Goal: Transaction & Acquisition: Purchase product/service

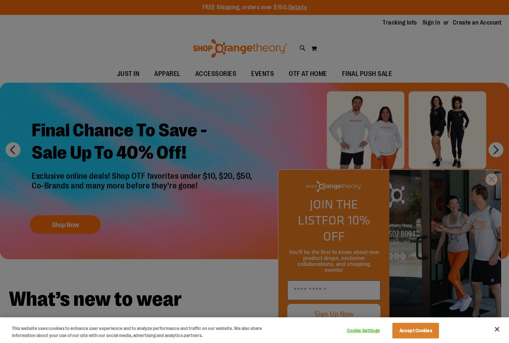
click at [487, 199] on div at bounding box center [254, 171] width 509 height 343
click at [491, 193] on div at bounding box center [254, 171] width 509 height 343
click at [495, 332] on button "Close" at bounding box center [497, 329] width 16 height 16
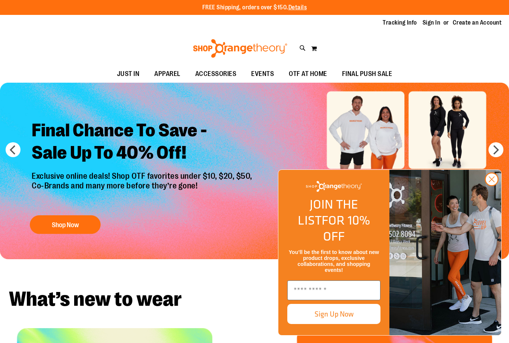
click at [492, 186] on circle "Close dialog" at bounding box center [492, 179] width 12 height 12
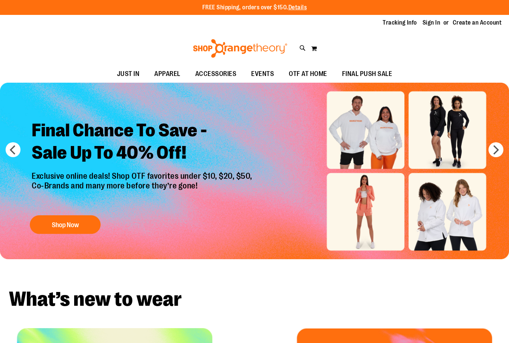
click at [64, 223] on button "Shop Now" at bounding box center [65, 224] width 71 height 19
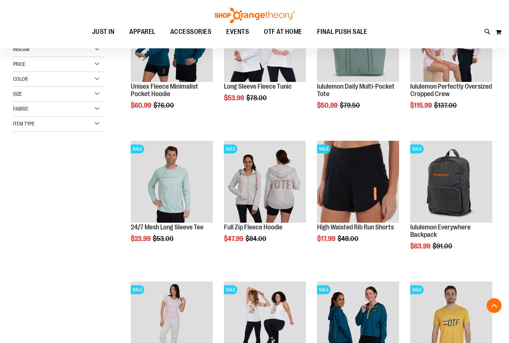
scroll to position [152, 0]
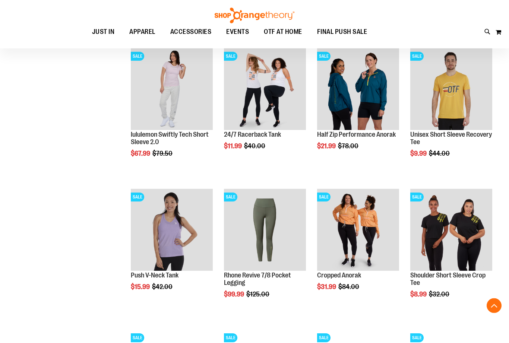
scroll to position [385, 0]
click at [464, 235] on img "product" at bounding box center [451, 230] width 82 height 82
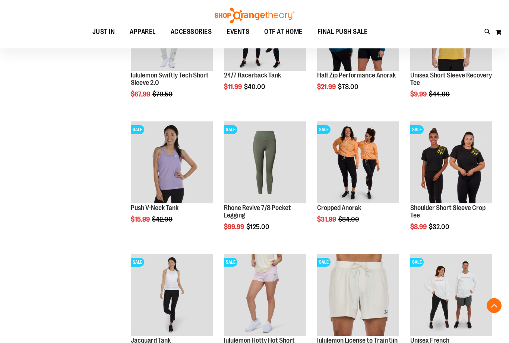
scroll to position [428, 0]
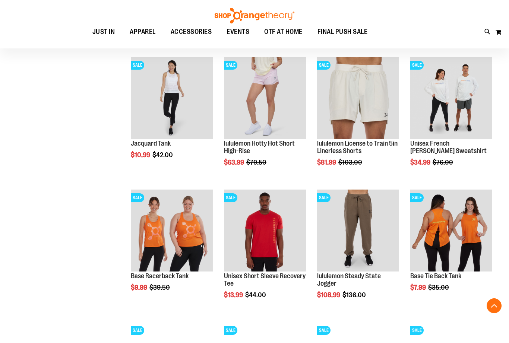
scroll to position [637, 0]
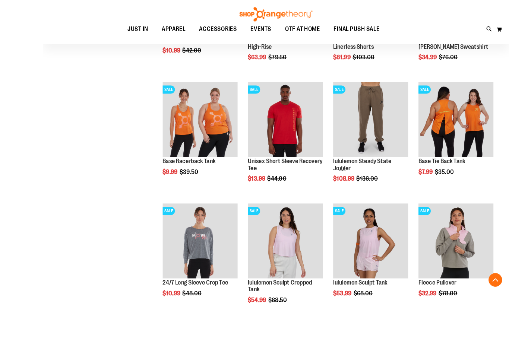
scroll to position [812, 0]
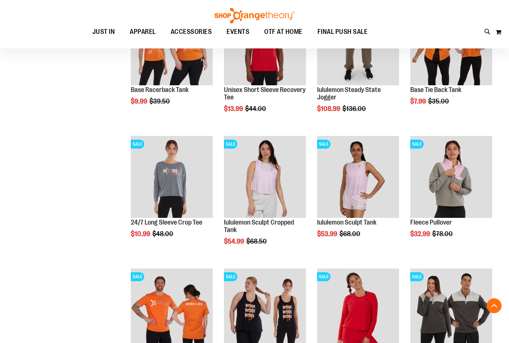
click at [159, 253] on button "Add to Cart" at bounding box center [131, 262] width 82 height 19
click at [162, 317] on span "Quickview" at bounding box center [148, 326] width 35 height 19
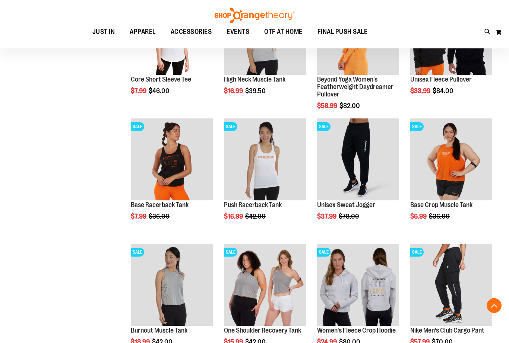
scroll to position [346, 0]
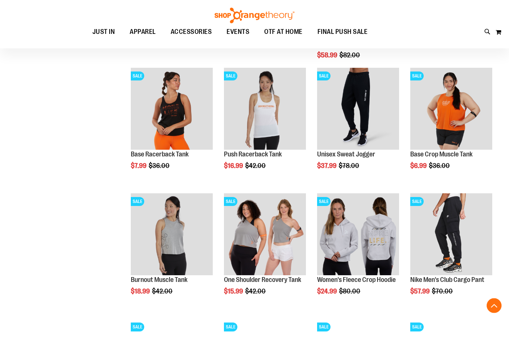
scroll to position [399, 0]
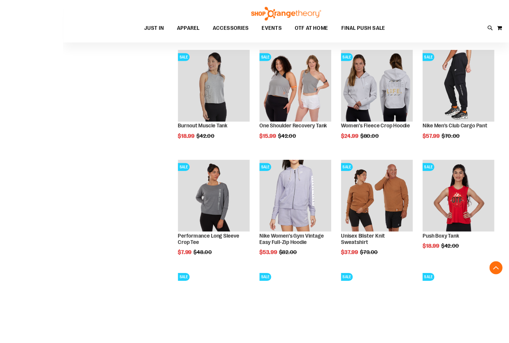
scroll to position [628, 0]
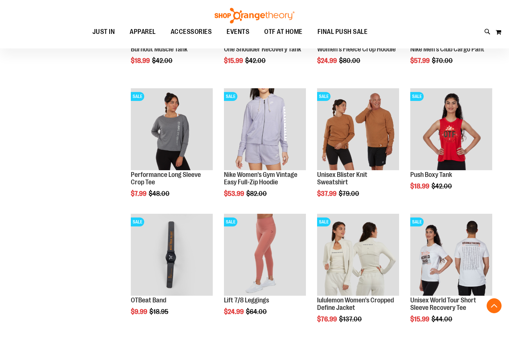
click at [498, 191] on main "**********" at bounding box center [254, 12] width 509 height 1245
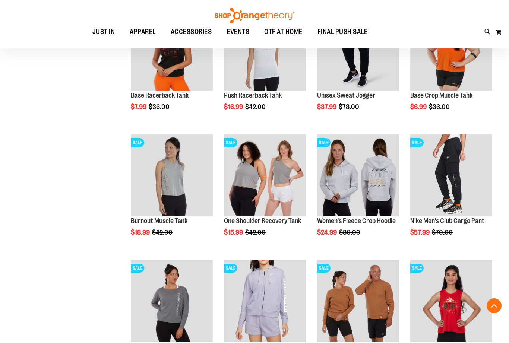
scroll to position [455, 0]
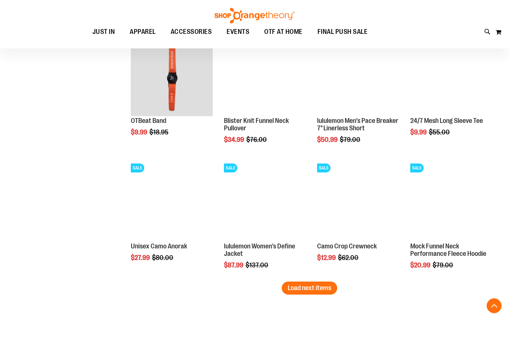
scroll to position [933, 0]
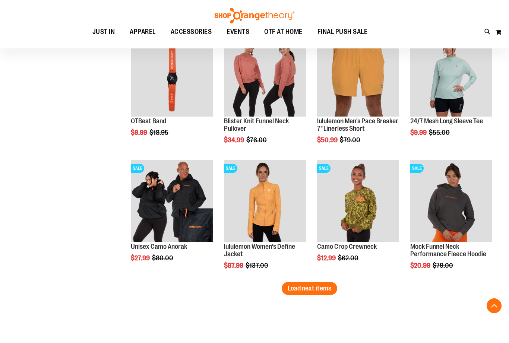
click at [312, 289] on span "Load next items" at bounding box center [310, 288] width 44 height 7
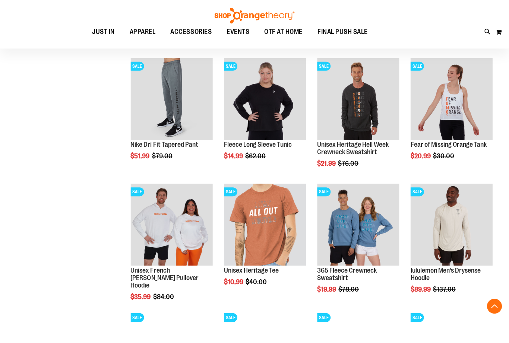
scroll to position [1168, 0]
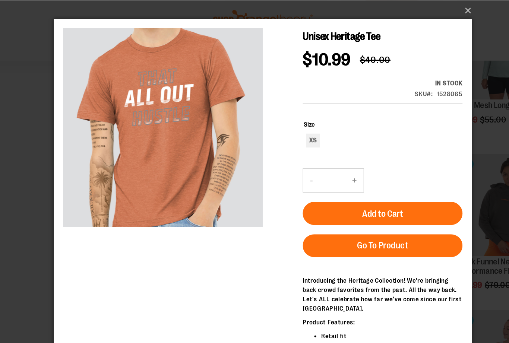
scroll to position [962, 0]
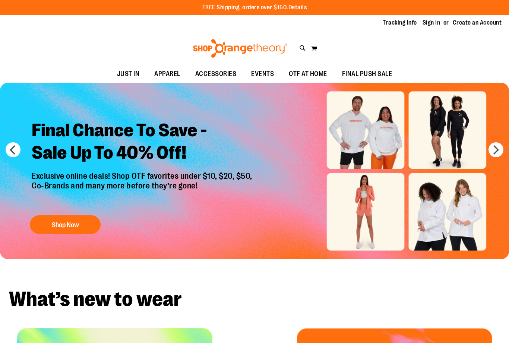
click at [69, 227] on button "Shop Now" at bounding box center [65, 224] width 71 height 19
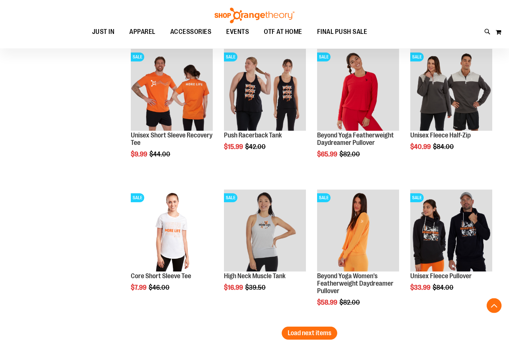
scroll to position [1089, 0]
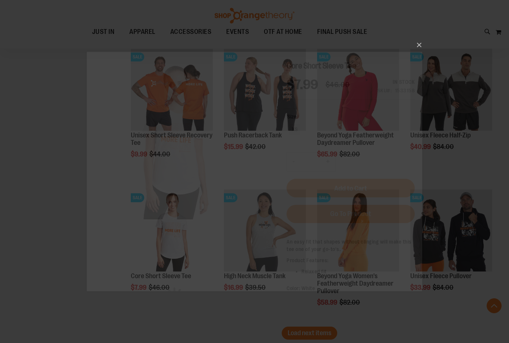
scroll to position [0, 0]
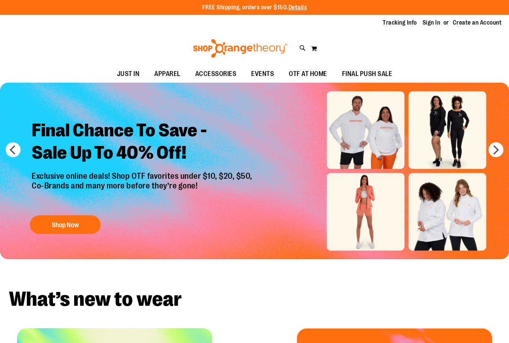
click at [66, 231] on button "Shop Now" at bounding box center [65, 224] width 71 height 19
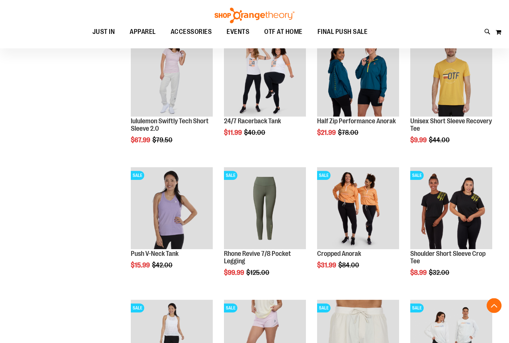
scroll to position [382, 0]
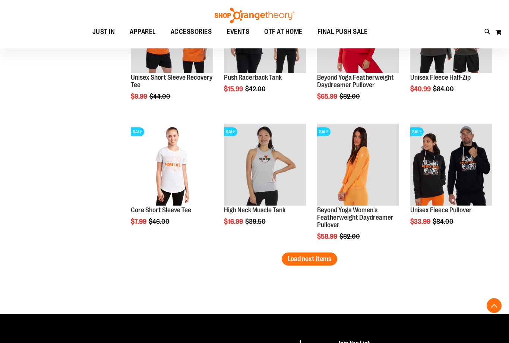
scroll to position [1090, 0]
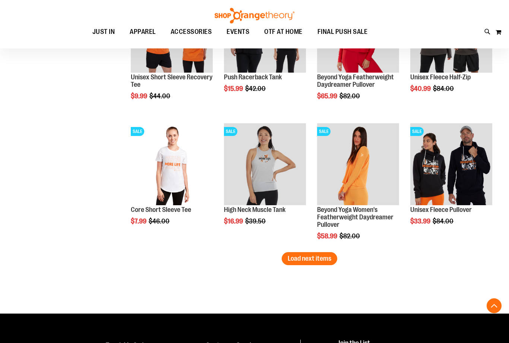
click at [313, 258] on span "Load next items" at bounding box center [310, 258] width 44 height 7
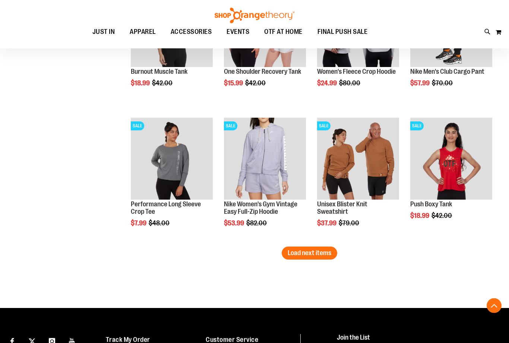
scroll to position [1493, 0]
click at [316, 256] on span "Load next items" at bounding box center [310, 252] width 44 height 7
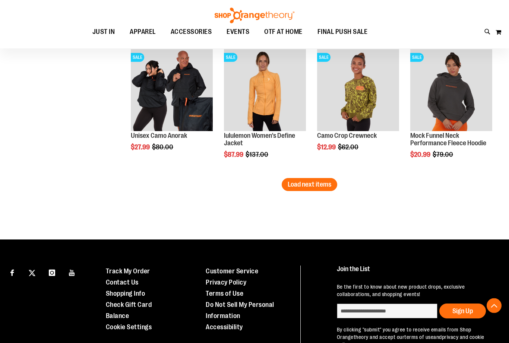
scroll to position [1960, 0]
click at [312, 181] on span "Load next items" at bounding box center [310, 184] width 44 height 7
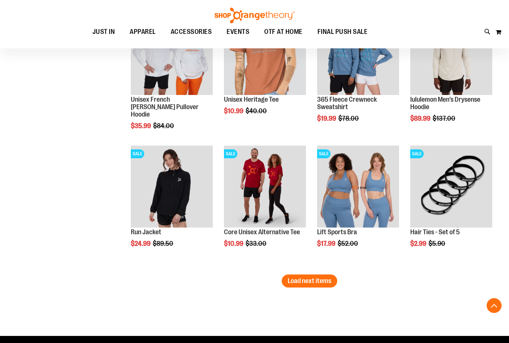
scroll to position [2262, 0]
click at [275, 179] on img "product" at bounding box center [265, 187] width 82 height 82
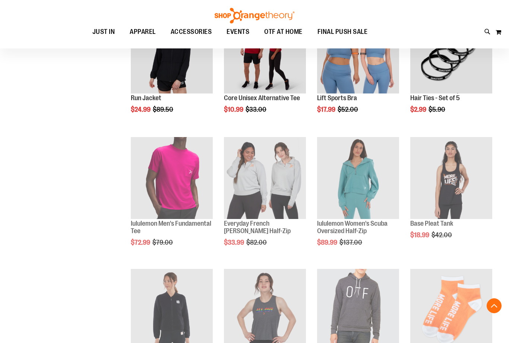
scroll to position [309, 0]
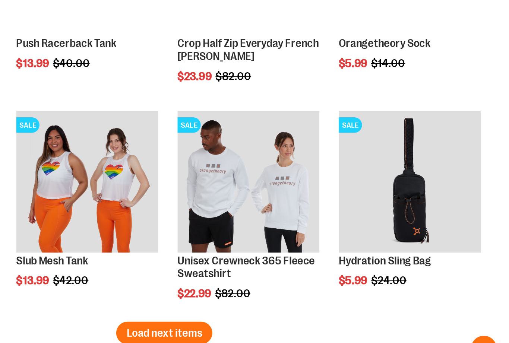
scroll to position [907, 0]
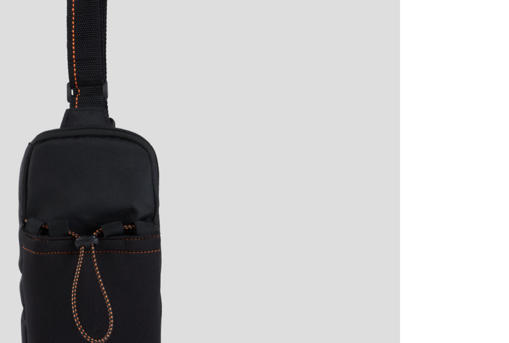
scroll to position [854, 0]
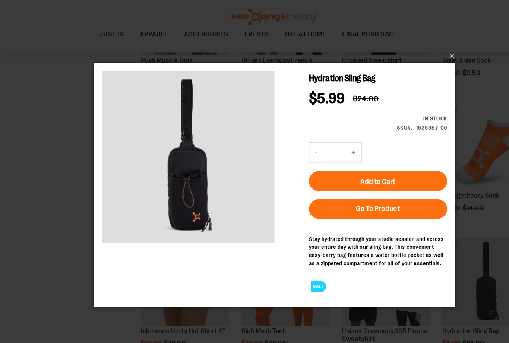
click at [376, 173] on button "Add to Cart" at bounding box center [357, 172] width 128 height 19
click at [417, 56] on button "×" at bounding box center [256, 52] width 335 height 16
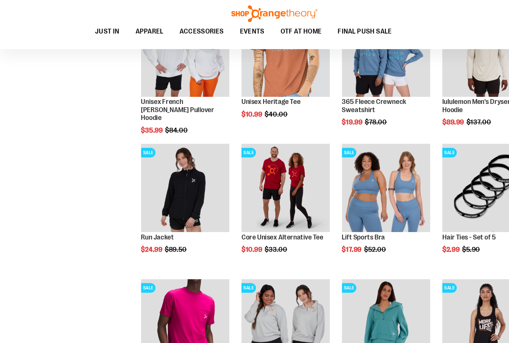
scroll to position [204, 0]
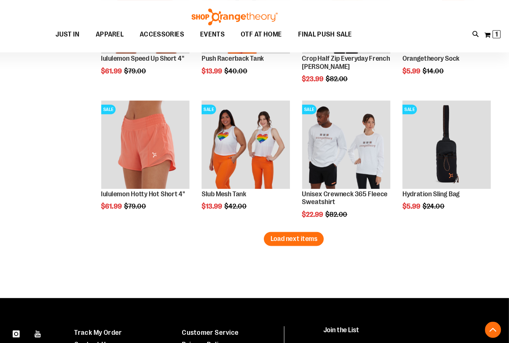
scroll to position [999, 0]
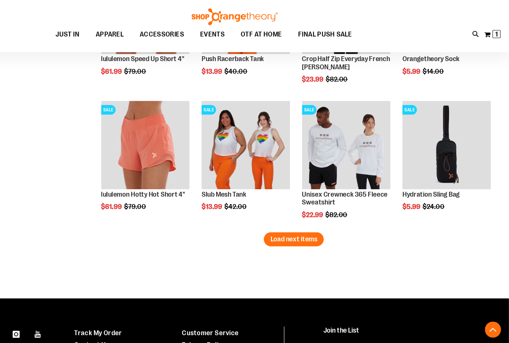
click at [288, 221] on span "Load next items" at bounding box center [310, 221] width 44 height 7
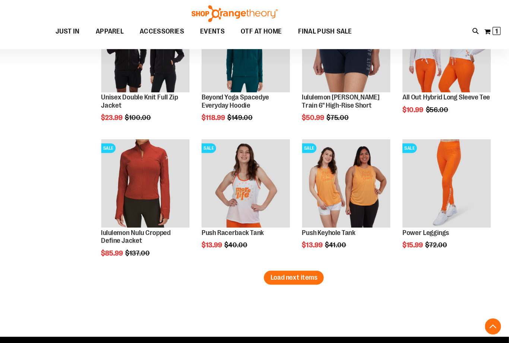
scroll to position [1338, 0]
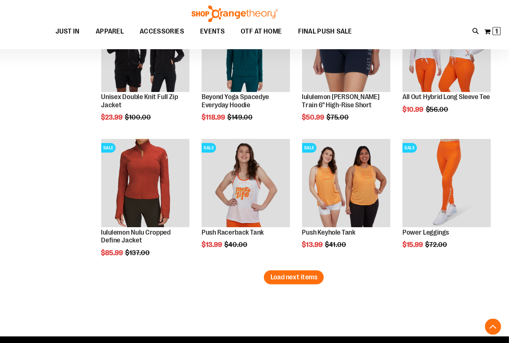
click at [288, 256] on span "Load next items" at bounding box center [310, 259] width 44 height 7
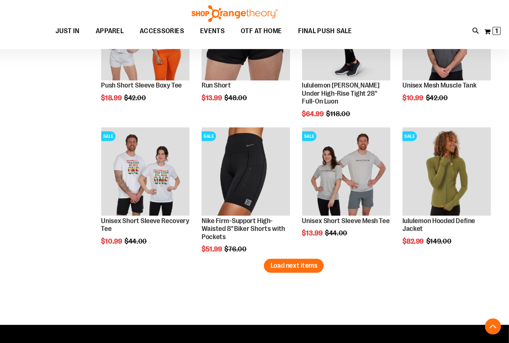
scroll to position [1726, 0]
click at [288, 250] on span "Load next items" at bounding box center [310, 248] width 44 height 7
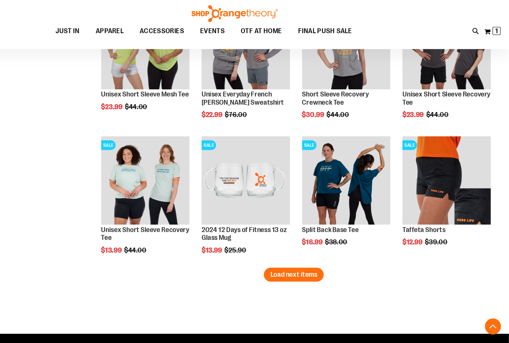
scroll to position [2094, 0]
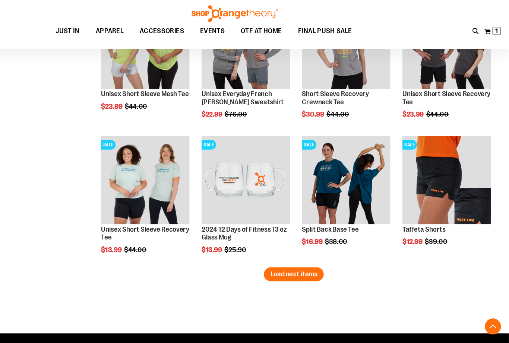
click at [288, 255] on span "Load next items" at bounding box center [310, 257] width 44 height 7
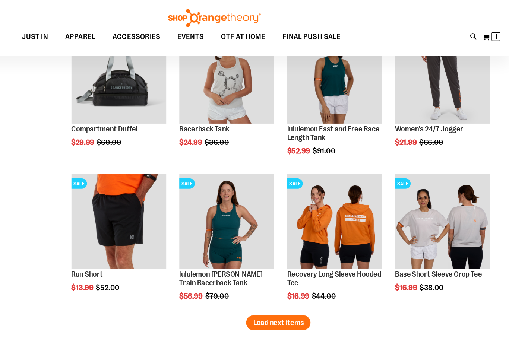
scroll to position [2442, 0]
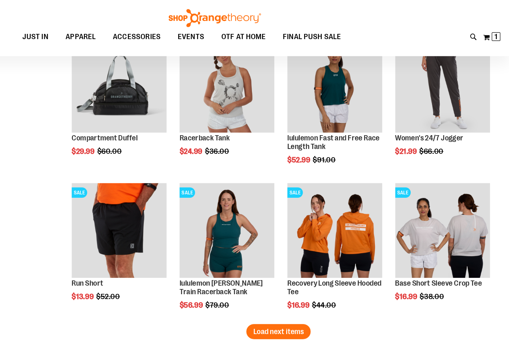
click at [410, 340] on span "Quickview" at bounding box center [427, 349] width 35 height 19
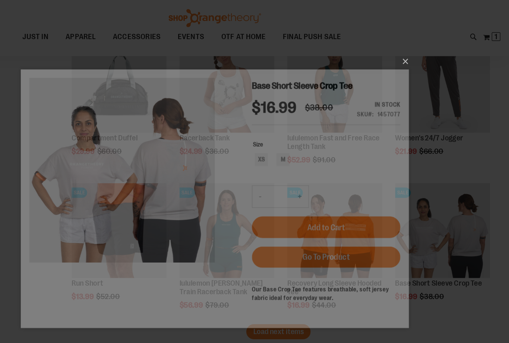
scroll to position [0, 0]
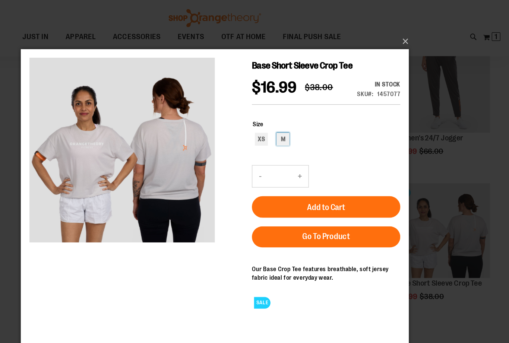
click at [247, 132] on div "M" at bounding box center [247, 126] width 11 height 11
type input "***"
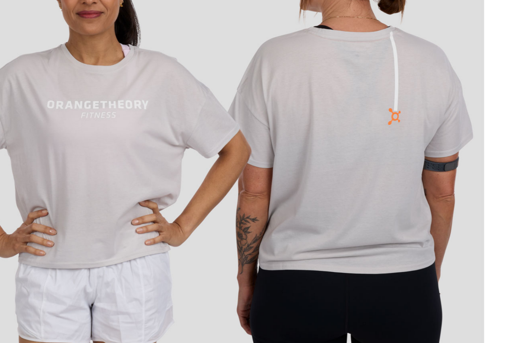
scroll to position [2372, 0]
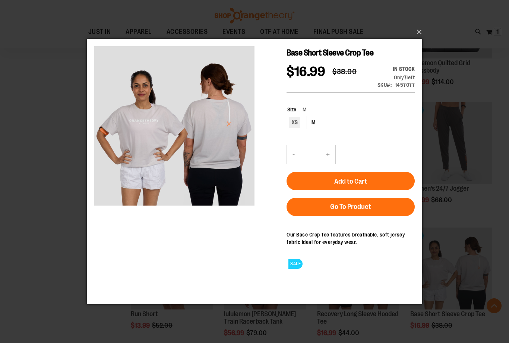
click at [381, 190] on button "Add to Cart" at bounding box center [351, 181] width 128 height 19
click at [418, 40] on main "Base Short Sleeve Crop Tee $16.99 Regular Price $38.00 In stock Only 7 left SKU…" at bounding box center [254, 160] width 335 height 243
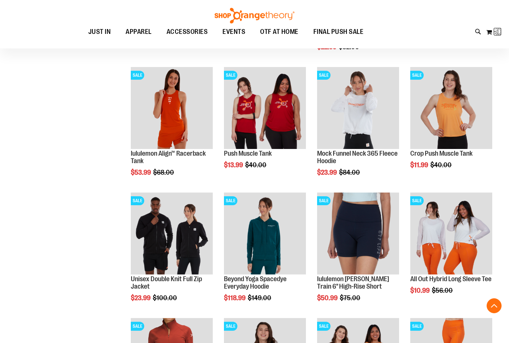
scroll to position [3, 0]
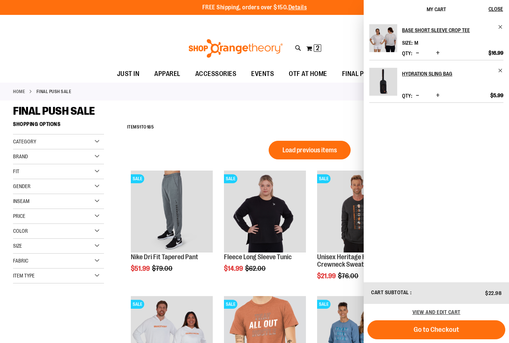
click at [239, 127] on div "**********" at bounding box center [309, 127] width 373 height 19
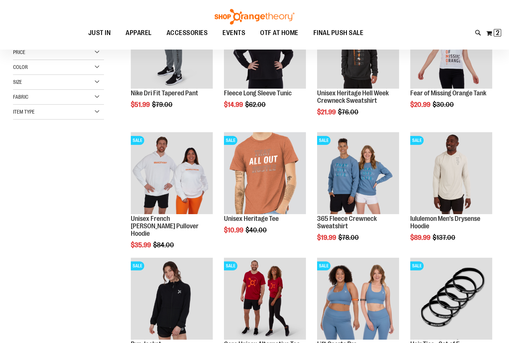
scroll to position [104, 0]
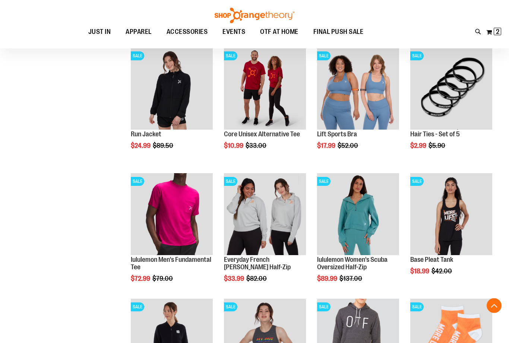
scroll to position [275, 0]
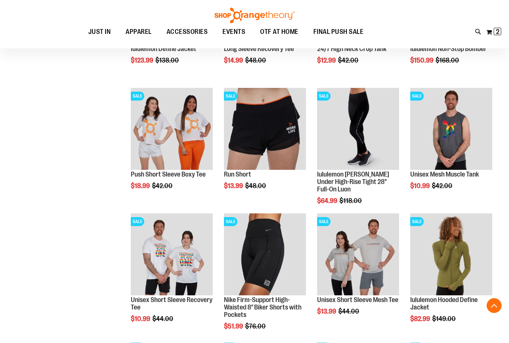
scroll to position [1633, 0]
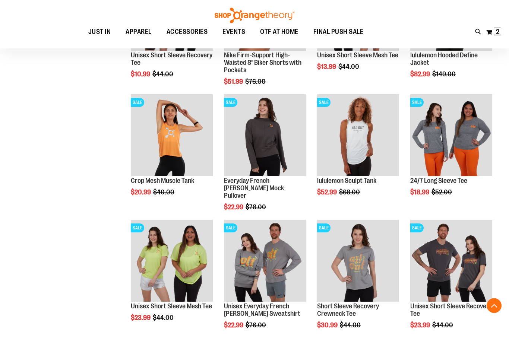
scroll to position [1878, 0]
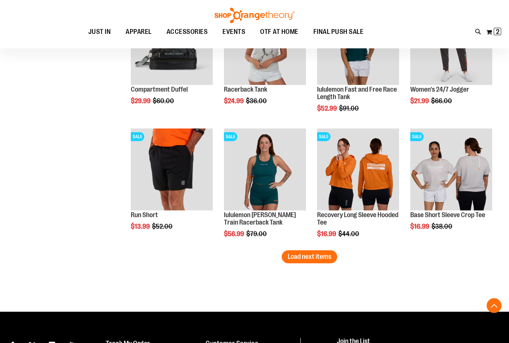
scroll to position [2472, 0]
click at [316, 256] on span "Load next items" at bounding box center [310, 256] width 44 height 7
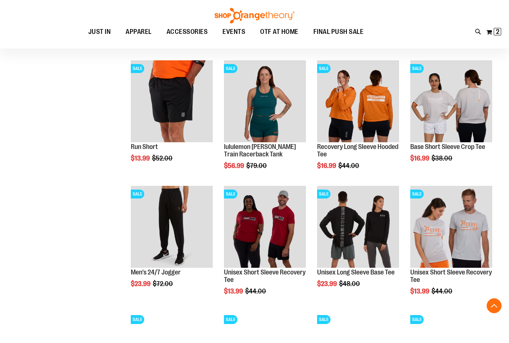
scroll to position [2552, 0]
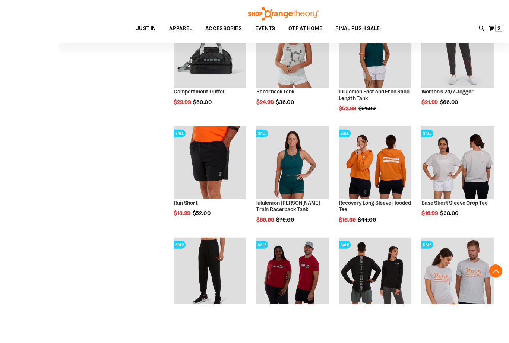
scroll to position [2538, 0]
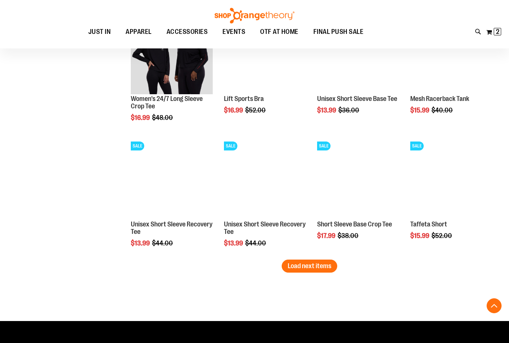
scroll to position [2848, 0]
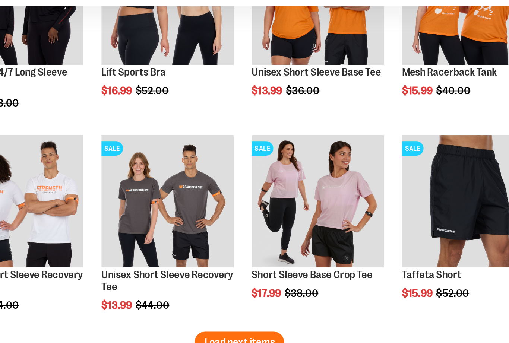
click at [288, 253] on span "Load next items" at bounding box center [310, 256] width 44 height 7
click at [224, 317] on span "Quickview" at bounding box center [241, 326] width 35 height 19
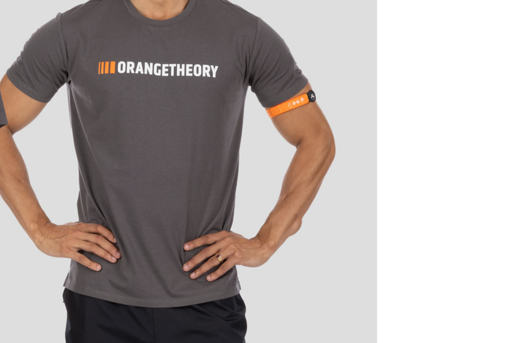
scroll to position [2828, 0]
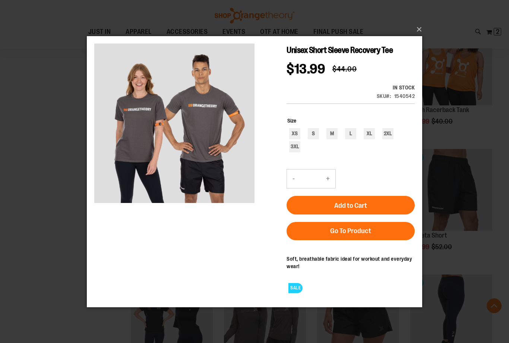
click at [419, 38] on button "×" at bounding box center [256, 29] width 335 height 16
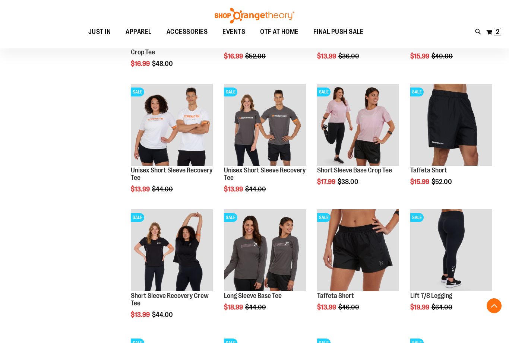
scroll to position [2908, 0]
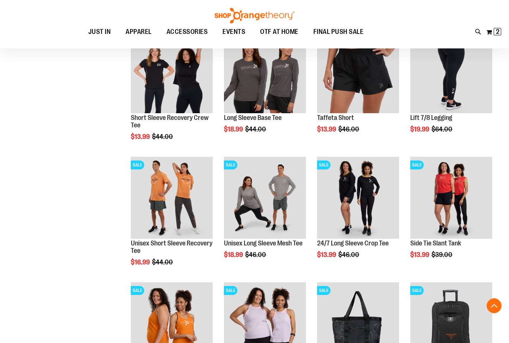
scroll to position [3081, 0]
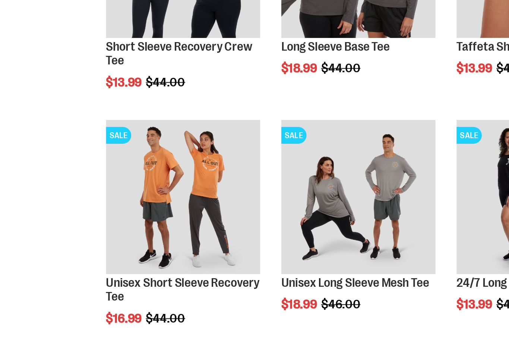
click at [131, 335] on span "Quickview" at bounding box center [148, 344] width 35 height 19
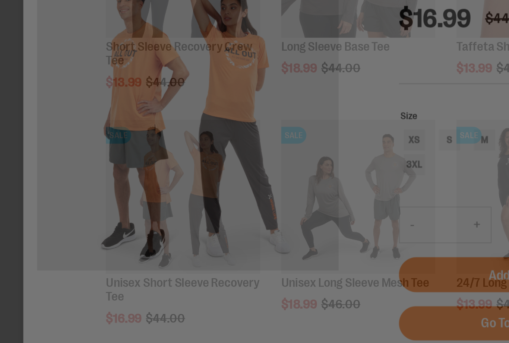
scroll to position [0, 0]
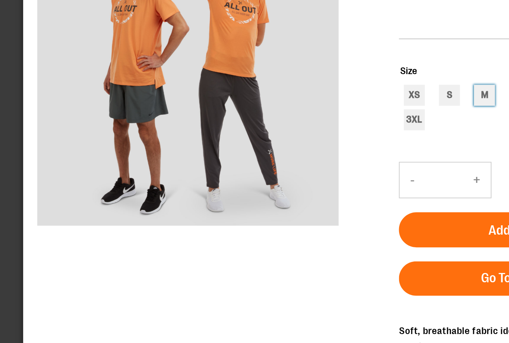
click at [266, 8] on div "M" at bounding box center [268, 8] width 11 height 11
type input "***"
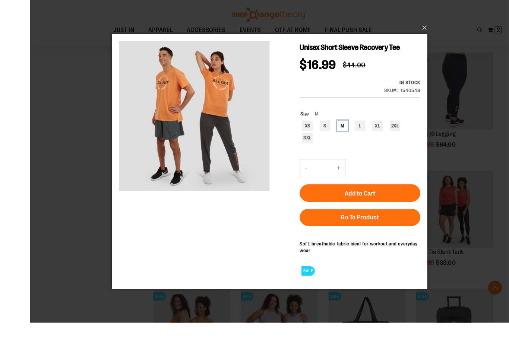
scroll to position [3076, 0]
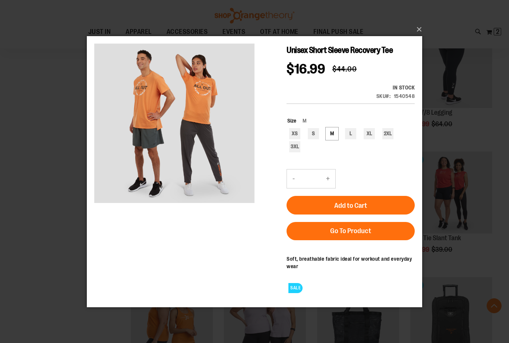
click at [370, 258] on div "Soft, breathable fabric ideal for workout and everyday wear" at bounding box center [351, 262] width 128 height 15
click at [380, 231] on link "Go To Product" at bounding box center [351, 231] width 128 height 18
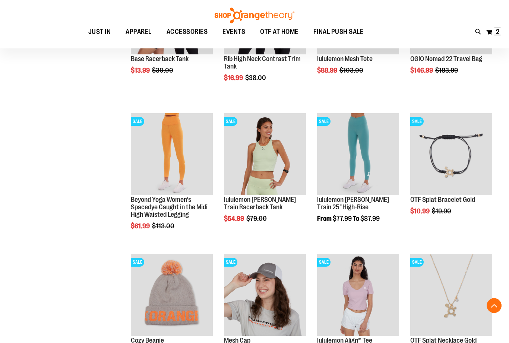
scroll to position [379, 0]
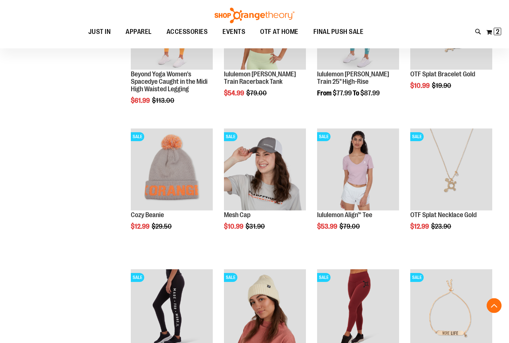
scroll to position [504, 0]
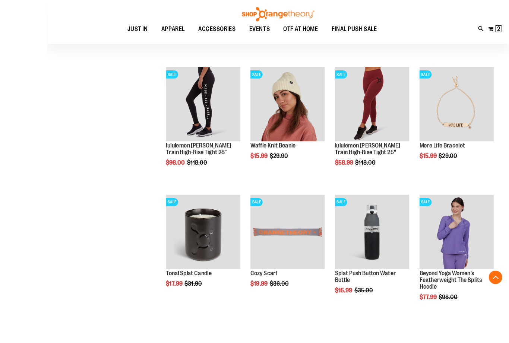
scroll to position [760, 0]
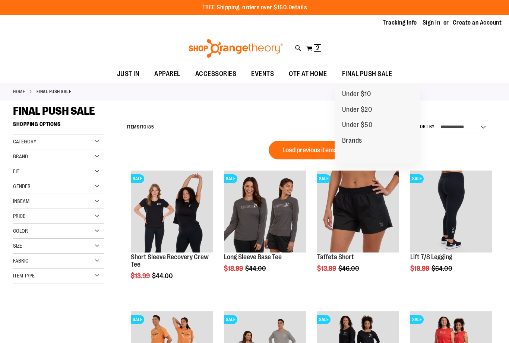
click at [362, 124] on span "Under $50" at bounding box center [357, 125] width 31 height 9
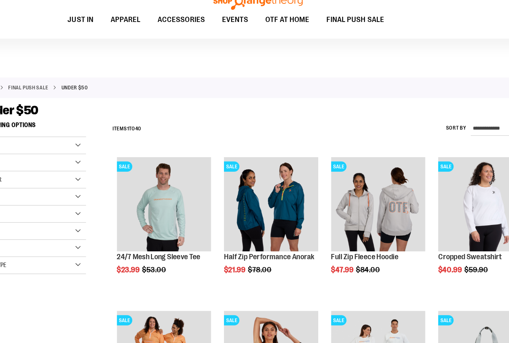
click at [278, 117] on div "**********" at bounding box center [309, 126] width 373 height 19
click at [254, 333] on span "Quickview" at bounding box center [241, 342] width 35 height 19
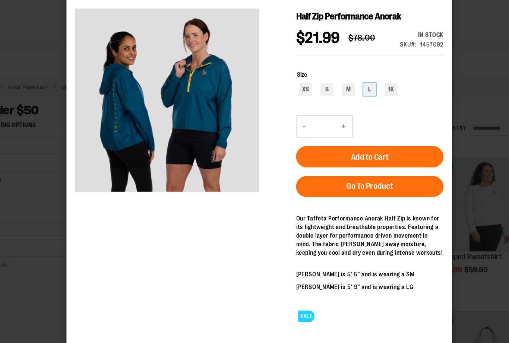
click at [333, 83] on div "L" at bounding box center [330, 77] width 11 height 11
type input "***"
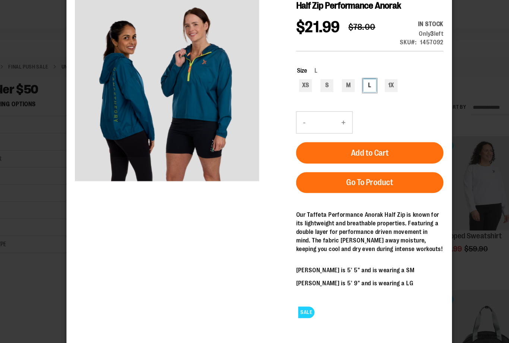
scroll to position [10, 0]
click at [334, 162] on span "Go To Product" at bounding box center [330, 158] width 41 height 8
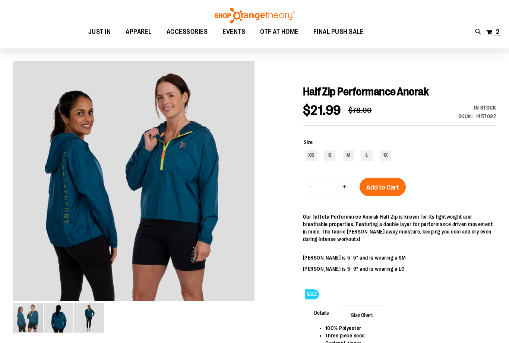
scroll to position [47, 0]
click at [32, 316] on div "carousel" at bounding box center [28, 319] width 30 height 30
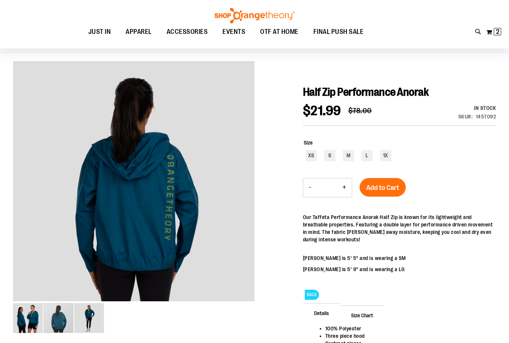
click at [56, 325] on div "carousel" at bounding box center [59, 318] width 30 height 30
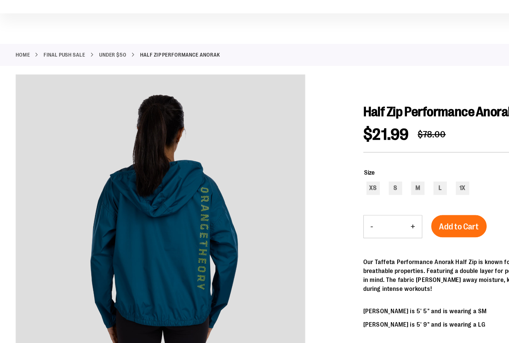
scroll to position [9, 0]
click at [346, 189] on div "M" at bounding box center [348, 194] width 11 height 11
type input "***"
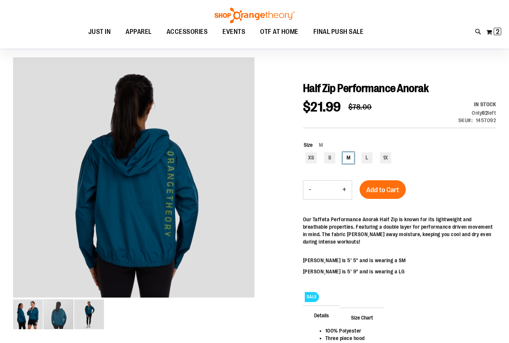
scroll to position [49, 0]
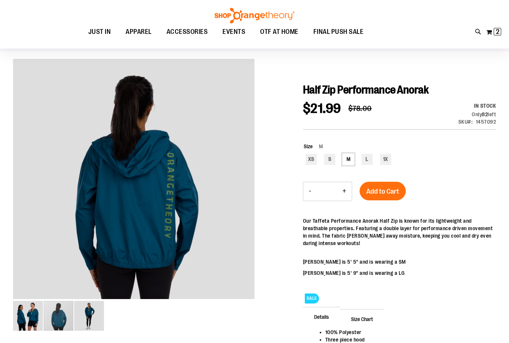
click at [383, 190] on span "Add to Cart" at bounding box center [382, 191] width 33 height 8
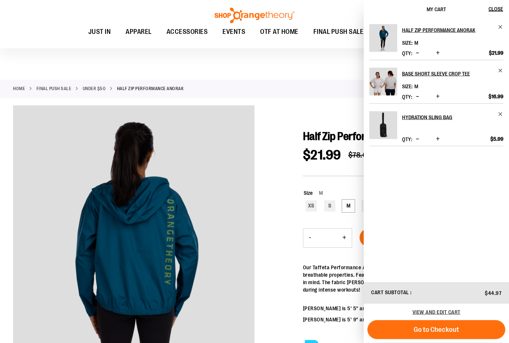
scroll to position [0, 0]
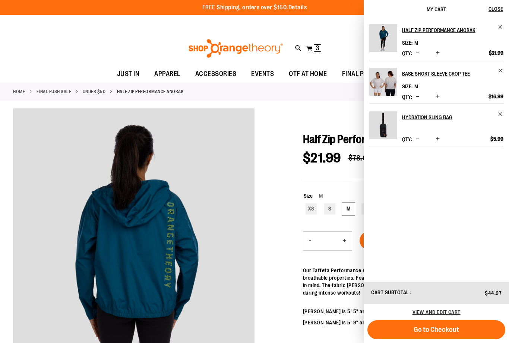
click at [335, 31] on div "Tracking Info Sign In Return to Procurement Create an Account" at bounding box center [254, 23] width 509 height 16
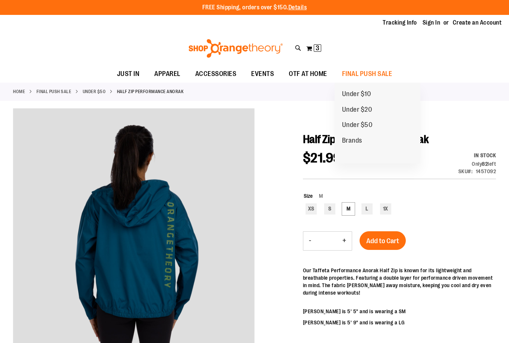
click at [370, 127] on span "Under $50" at bounding box center [357, 125] width 31 height 9
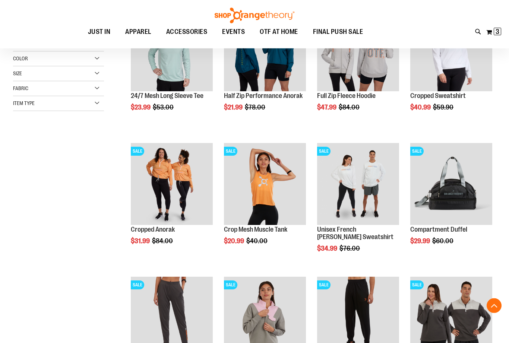
scroll to position [143, 0]
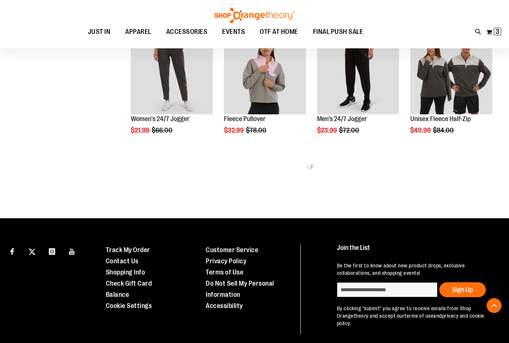
scroll to position [387, 0]
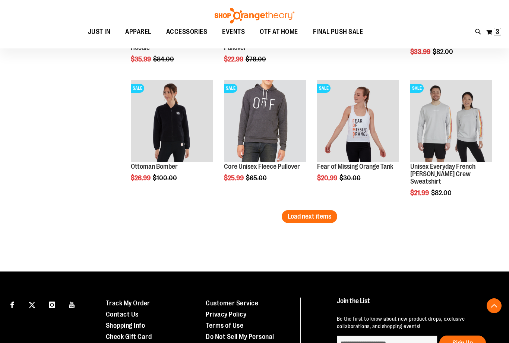
scroll to position [1159, 0]
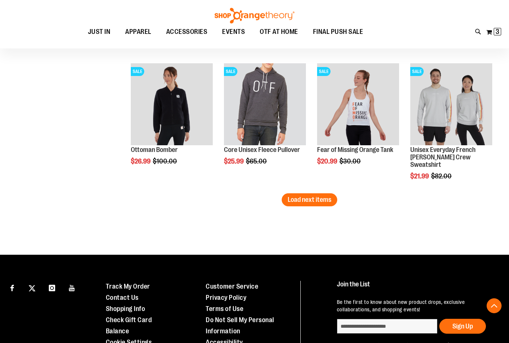
click at [308, 204] on span "Load next items" at bounding box center [310, 199] width 44 height 7
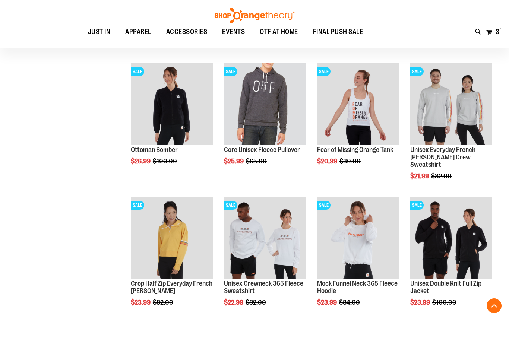
scroll to position [1174, 0]
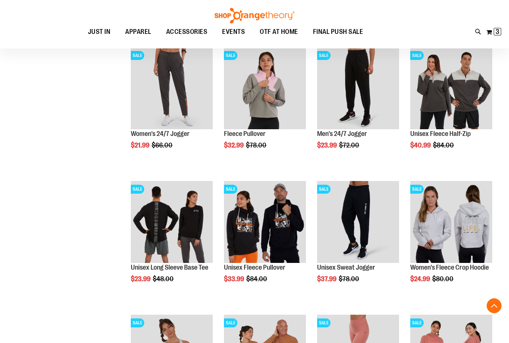
scroll to position [371, 0]
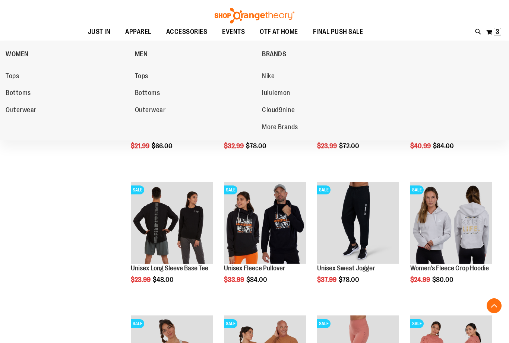
click at [16, 78] on span "Tops" at bounding box center [12, 76] width 13 height 9
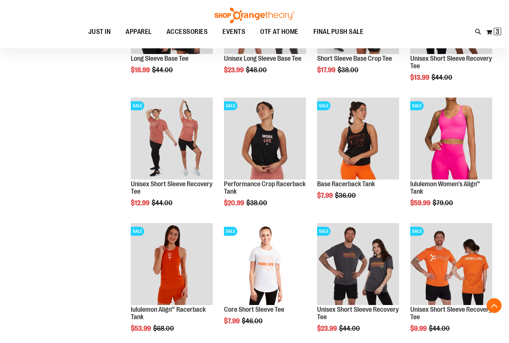
scroll to position [306, 0]
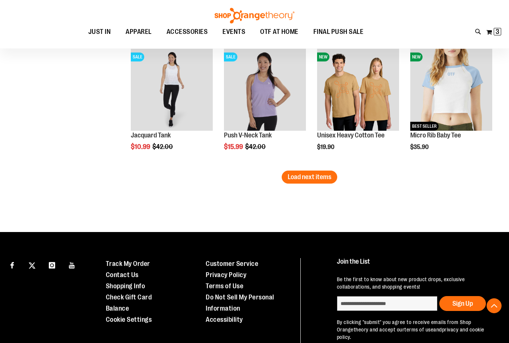
scroll to position [1127, 0]
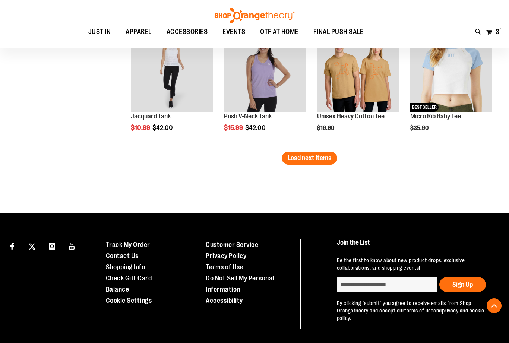
click at [315, 159] on span "Load next items" at bounding box center [310, 157] width 44 height 7
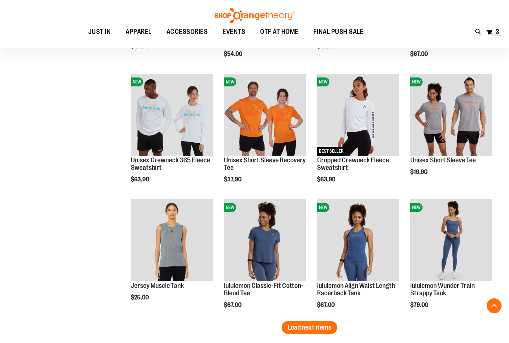
scroll to position [1335, 0]
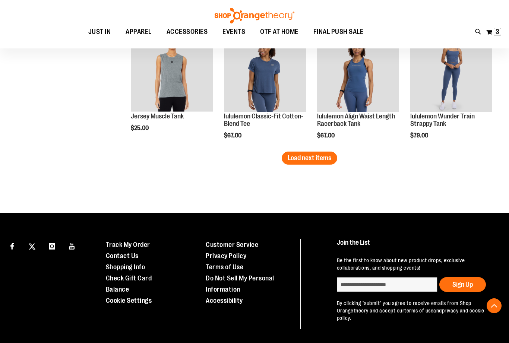
click at [315, 157] on span "Load next items" at bounding box center [310, 157] width 44 height 7
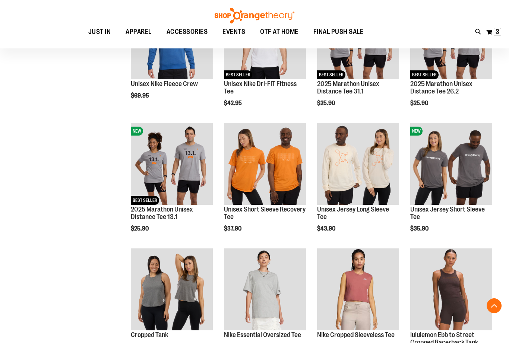
scroll to position [1661, 0]
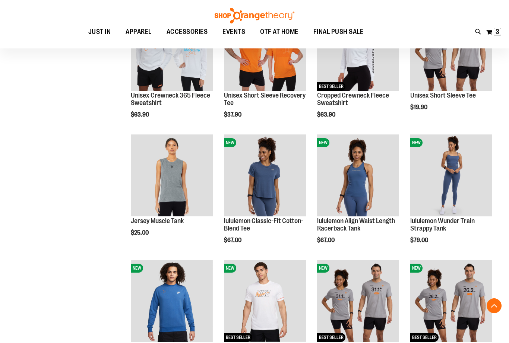
scroll to position [1381, 0]
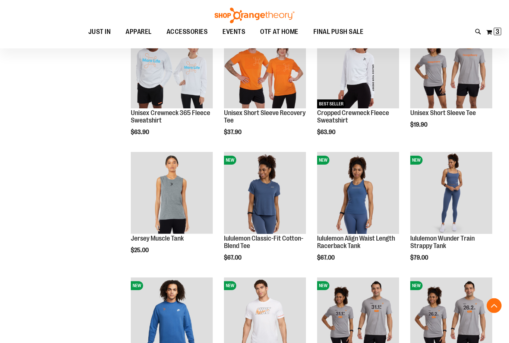
click at [491, 32] on button "My Cart 3 3 items" at bounding box center [494, 32] width 16 height 12
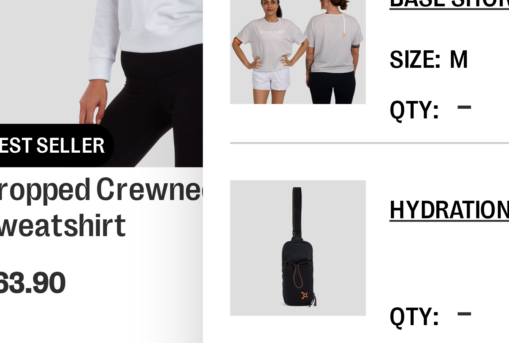
click at [369, 111] on img "Product" at bounding box center [383, 125] width 28 height 28
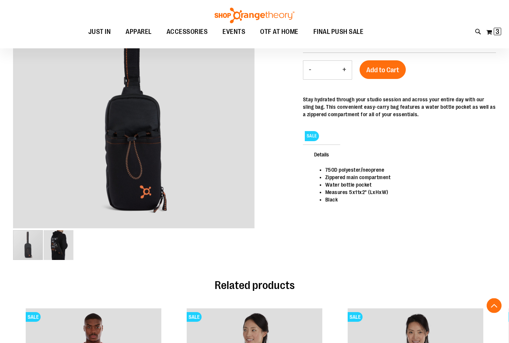
scroll to position [120, 0]
click at [60, 246] on img "image 2 of 2" at bounding box center [59, 245] width 30 height 30
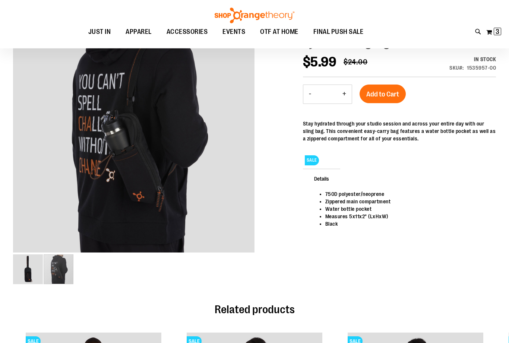
scroll to position [96, 0]
click at [44, 272] on div "carousel" at bounding box center [59, 270] width 30 height 30
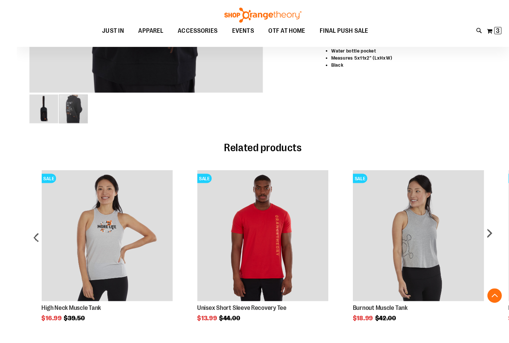
scroll to position [306, 0]
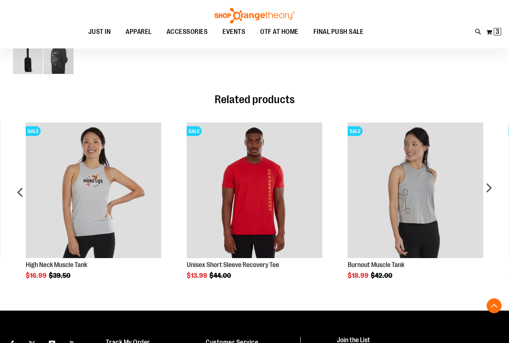
click at [492, 189] on div "next" at bounding box center [488, 195] width 15 height 168
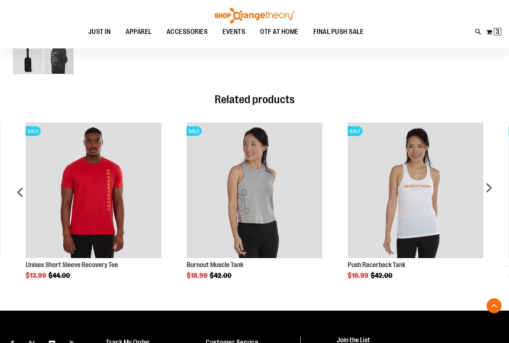
click at [487, 191] on div "next" at bounding box center [488, 195] width 15 height 168
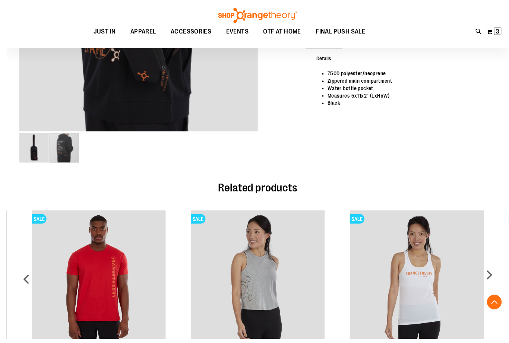
scroll to position [284, 0]
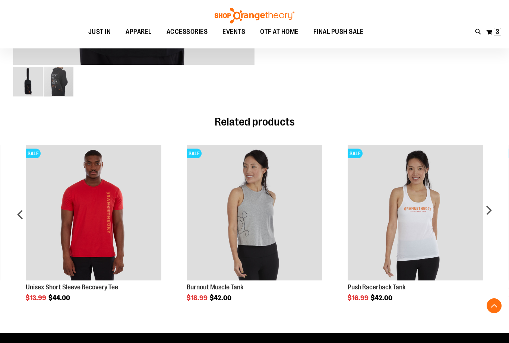
click at [487, 212] on div "next" at bounding box center [488, 218] width 15 height 168
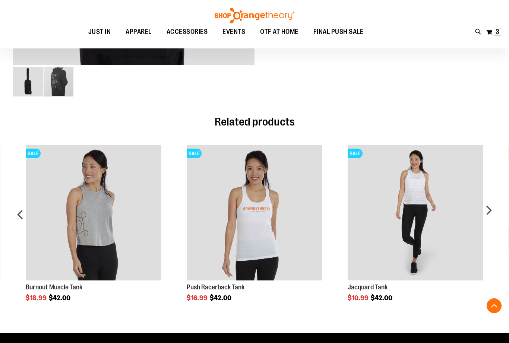
click at [489, 215] on div "next" at bounding box center [488, 218] width 15 height 168
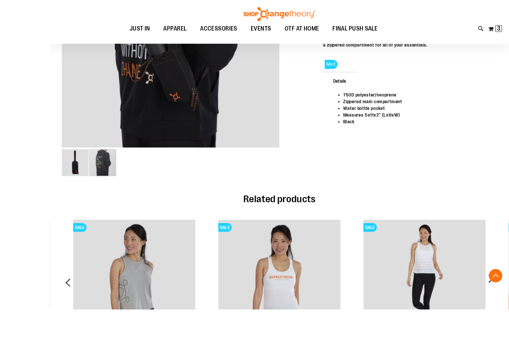
scroll to position [266, 0]
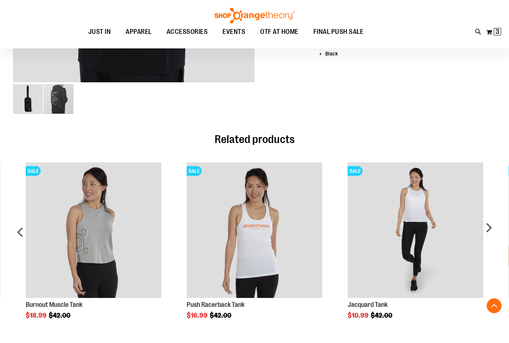
click at [489, 227] on div "next" at bounding box center [488, 235] width 15 height 168
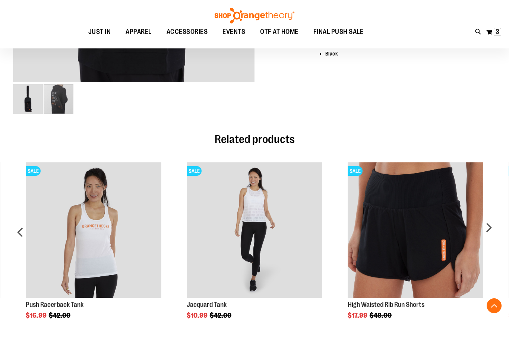
click at [489, 230] on div "next" at bounding box center [488, 235] width 15 height 168
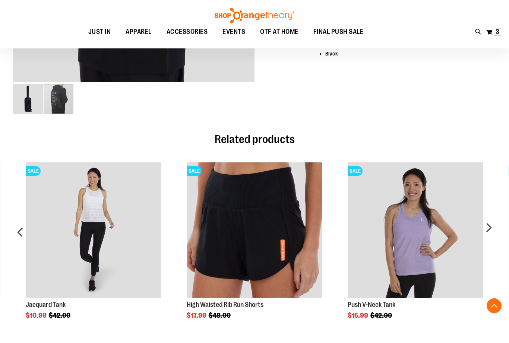
click at [491, 230] on div "next" at bounding box center [488, 235] width 15 height 168
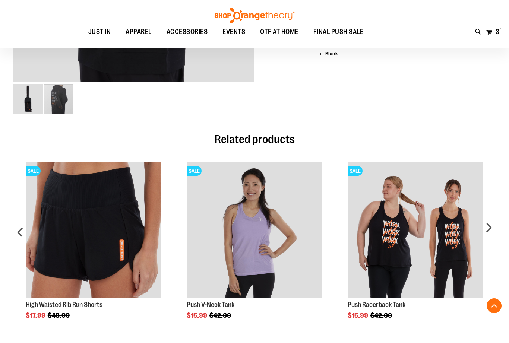
click at [488, 231] on div "next" at bounding box center [488, 235] width 15 height 168
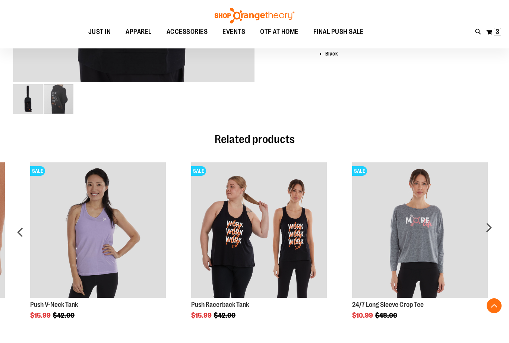
scroll to position [274, 0]
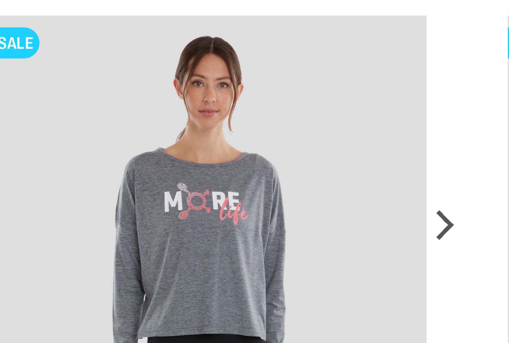
click at [348, 155] on img "Product Page Link" at bounding box center [416, 223] width 136 height 136
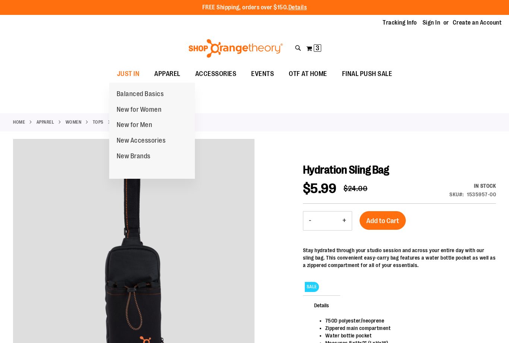
click at [147, 110] on span "New for Women" at bounding box center [139, 110] width 45 height 9
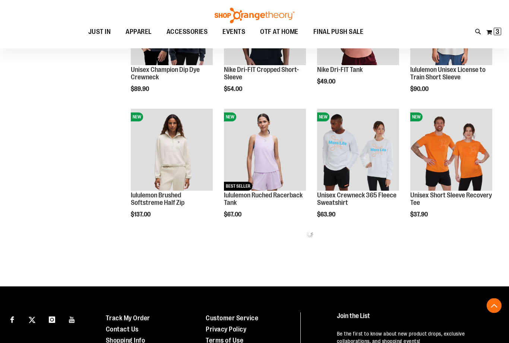
scroll to position [294, 0]
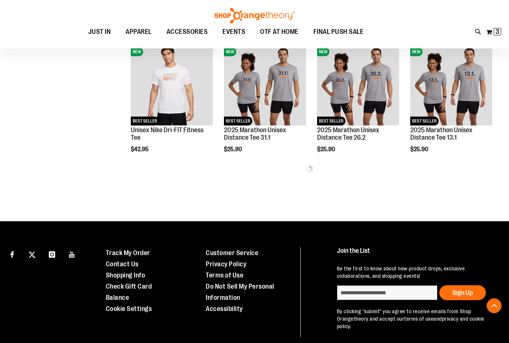
scroll to position [744, 0]
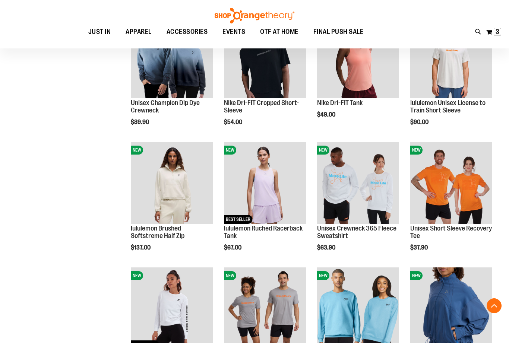
scroll to position [259, 0]
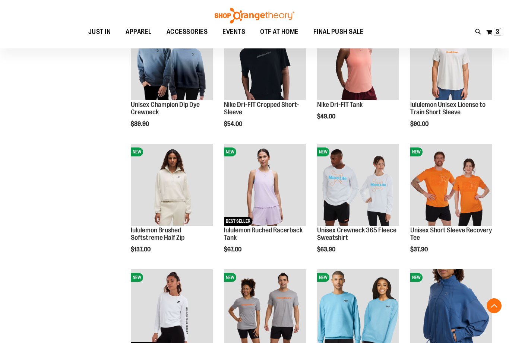
click at [493, 32] on button "My Cart 3 3 items" at bounding box center [494, 32] width 16 height 12
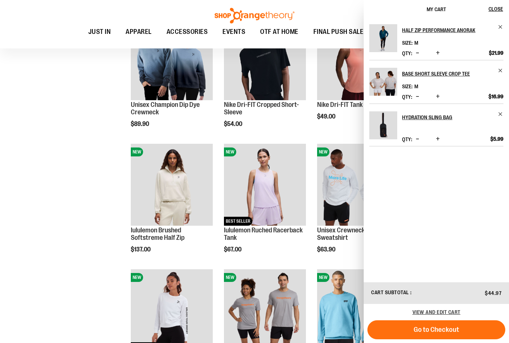
click at [439, 75] on h2 "Base Short Sleeve Crop Tee" at bounding box center [447, 74] width 91 height 12
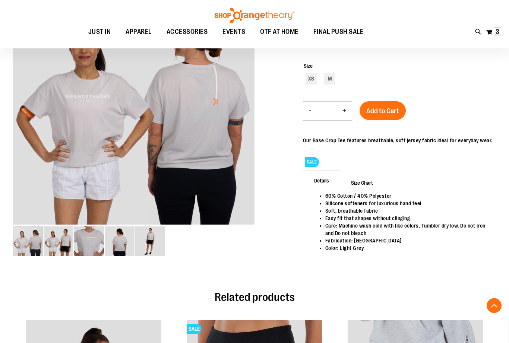
scroll to position [124, 0]
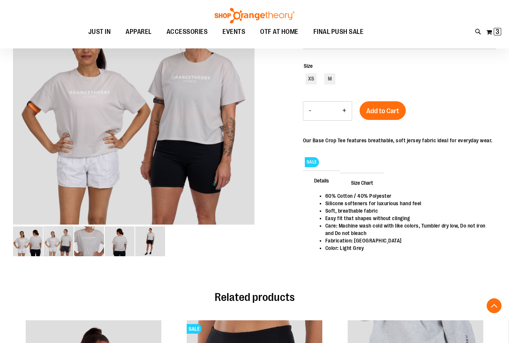
click at [64, 237] on img "image 2 of 5" at bounding box center [59, 242] width 30 height 30
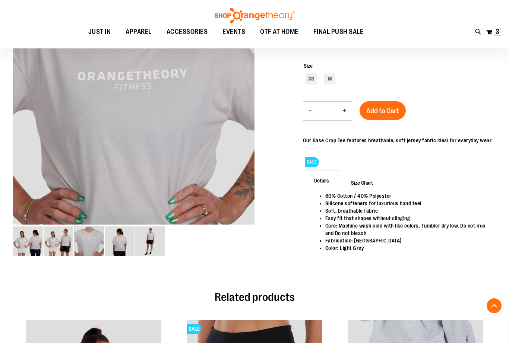
click at [92, 245] on img "image 3 of 5" at bounding box center [89, 242] width 30 height 30
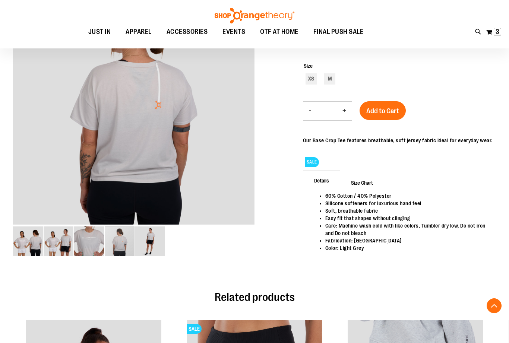
click at [120, 248] on img "image 4 of 5" at bounding box center [120, 242] width 30 height 30
click at [149, 247] on img "image 5 of 5" at bounding box center [150, 242] width 30 height 30
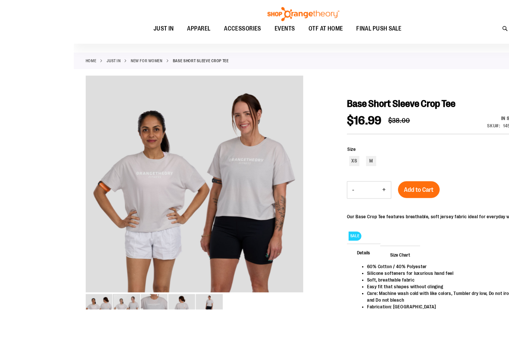
scroll to position [45, 0]
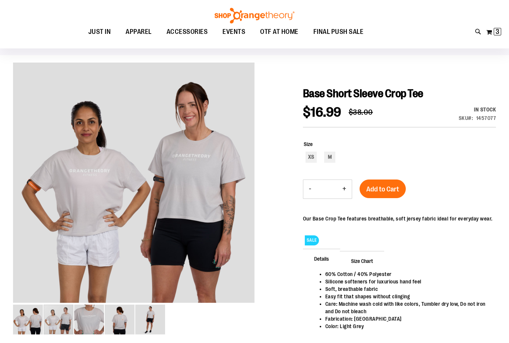
click at [501, 32] on span "3 3 items" at bounding box center [497, 31] width 7 height 7
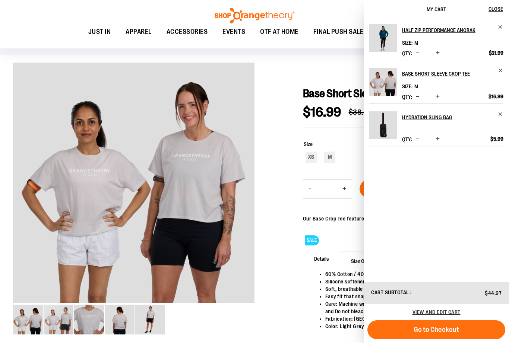
click at [500, 76] on link "Base Short Sleeve Crop Tee" at bounding box center [452, 74] width 101 height 12
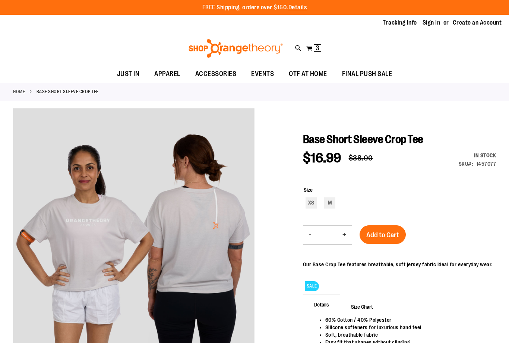
click at [313, 50] on button "My Cart 3 3 items" at bounding box center [314, 48] width 16 height 12
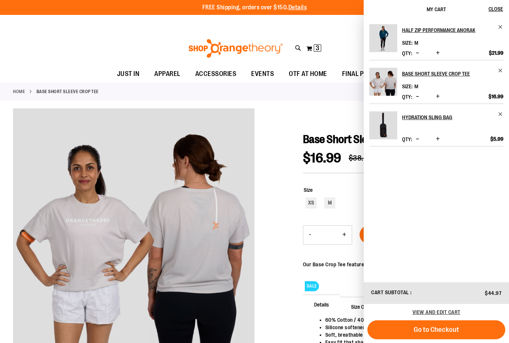
click at [501, 72] on span "Remove item" at bounding box center [501, 71] width 6 height 6
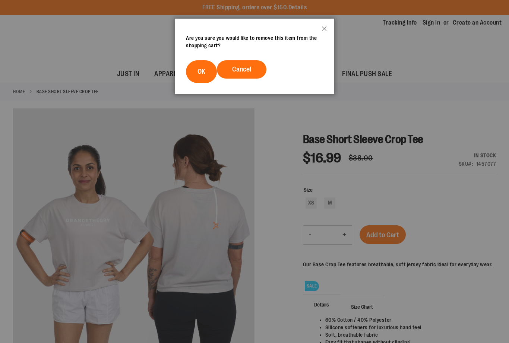
click at [198, 74] on span "OK" at bounding box center [202, 71] width 8 height 7
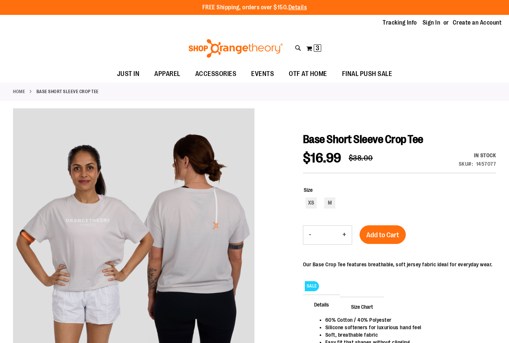
click at [314, 46] on span "3 3 items" at bounding box center [317, 47] width 7 height 7
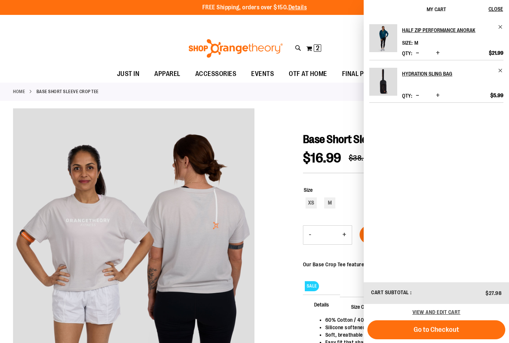
click at [499, 74] on link "Hydration Sling Bag" at bounding box center [452, 74] width 101 height 12
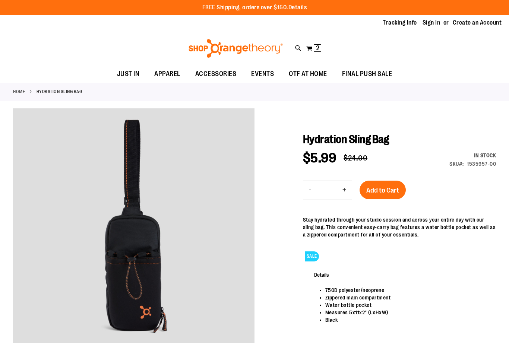
click at [308, 49] on button "My Cart 2 2 items" at bounding box center [314, 48] width 16 height 12
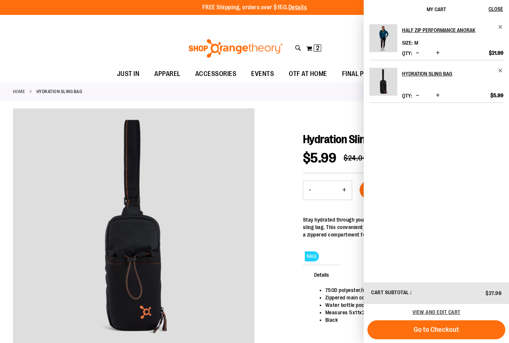
click at [500, 72] on span "Remove item" at bounding box center [501, 71] width 6 height 6
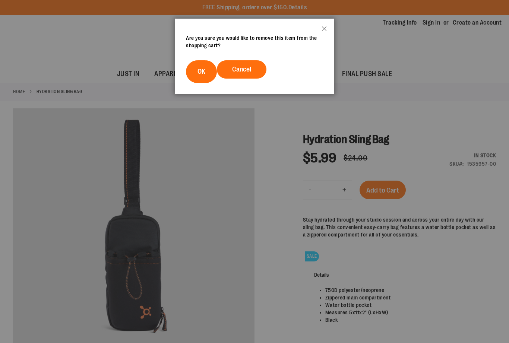
click at [206, 74] on button "OK" at bounding box center [201, 71] width 31 height 23
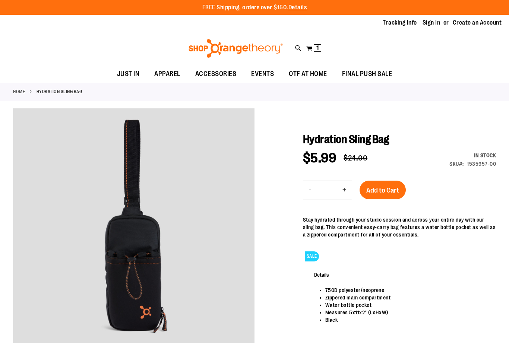
click at [312, 49] on button "My Cart 1 1 items" at bounding box center [314, 48] width 16 height 12
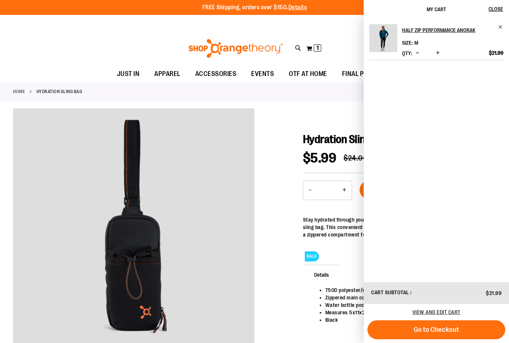
click at [440, 327] on span "Go to Checkout" at bounding box center [436, 330] width 45 height 8
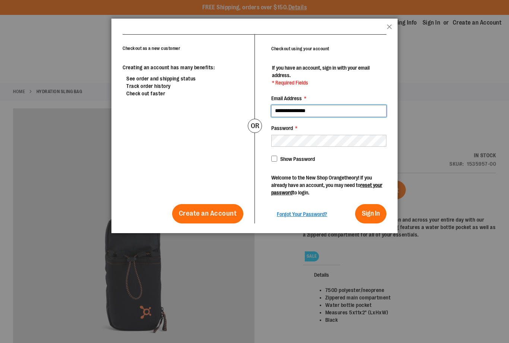
type input "**********"
click at [371, 212] on span "Sign In" at bounding box center [371, 213] width 18 height 7
click at [373, 212] on span "Sign In" at bounding box center [371, 213] width 18 height 7
click at [369, 211] on span "Sign In" at bounding box center [371, 213] width 18 height 7
click at [373, 211] on span "Sign In" at bounding box center [371, 213] width 18 height 7
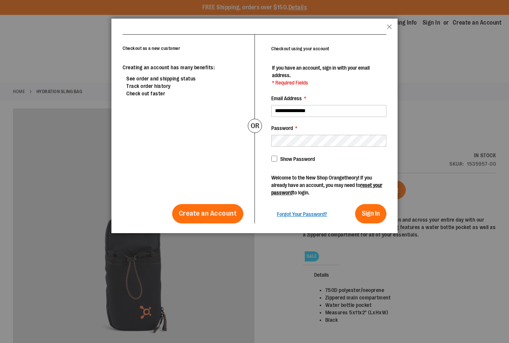
click at [373, 210] on span "Sign In" at bounding box center [371, 213] width 18 height 7
click at [370, 211] on span "Sign In" at bounding box center [371, 213] width 18 height 7
click at [372, 211] on span "Sign In" at bounding box center [371, 213] width 18 height 7
click at [371, 210] on span "Sign In" at bounding box center [371, 213] width 18 height 7
click at [370, 212] on span "Sign In" at bounding box center [371, 213] width 18 height 7
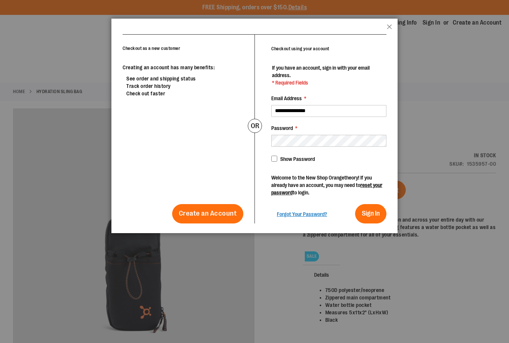
click at [365, 217] on button "Sign In" at bounding box center [370, 213] width 31 height 19
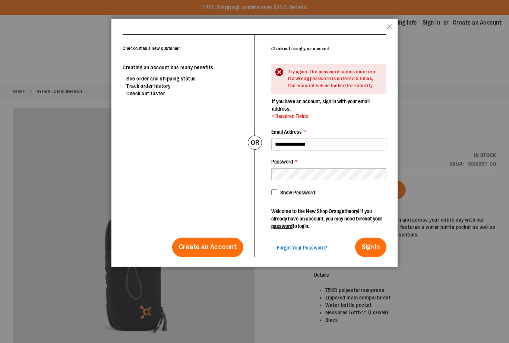
click at [308, 245] on span "Forgot Your Password?" at bounding box center [302, 248] width 50 height 6
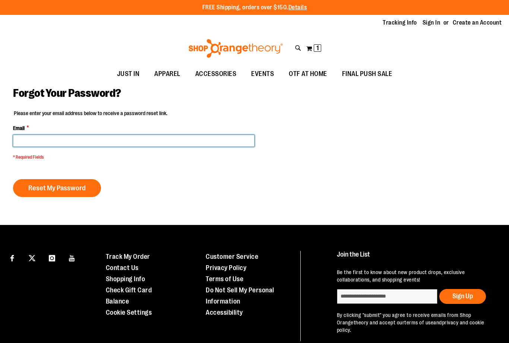
click at [45, 141] on input "Email *" at bounding box center [134, 141] width 242 height 12
type input "**********"
click at [56, 188] on button "Reset My Password" at bounding box center [57, 188] width 88 height 18
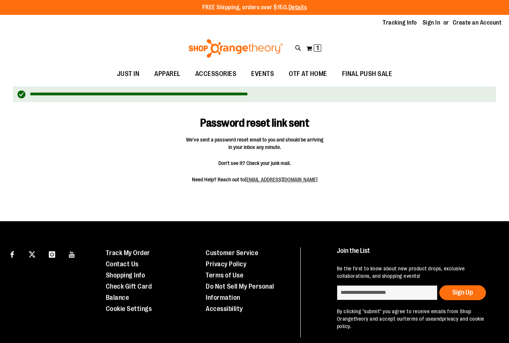
click at [471, 23] on link "Create an Account" at bounding box center [477, 23] width 49 height 8
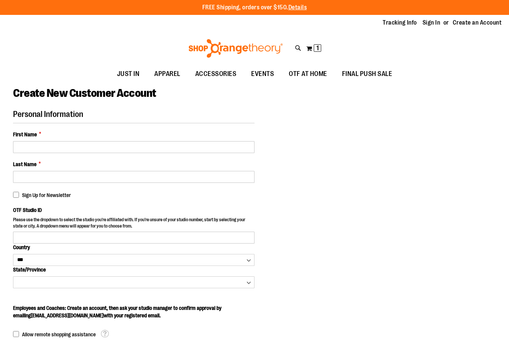
select select "***"
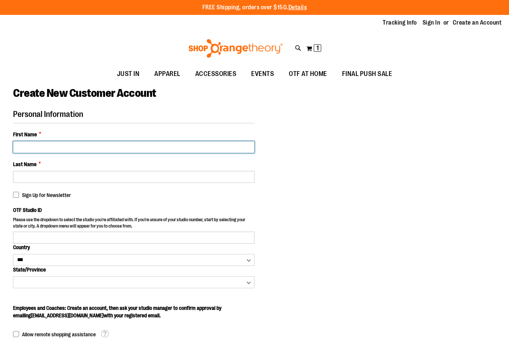
click at [57, 148] on input "First Name *" at bounding box center [134, 147] width 242 height 12
type input "*****"
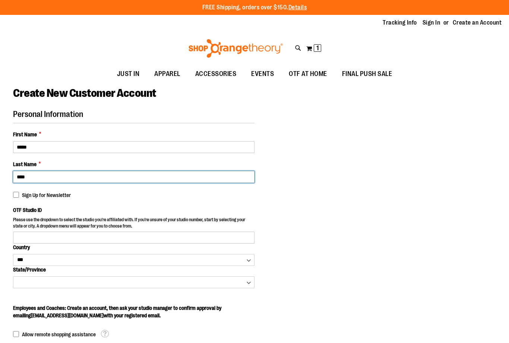
type input "****"
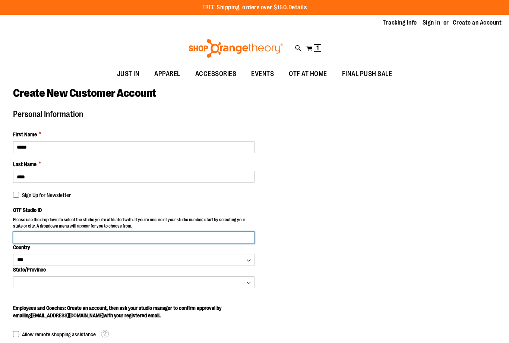
click at [73, 239] on input "OTF Studio ID" at bounding box center [134, 238] width 242 height 12
type input "********"
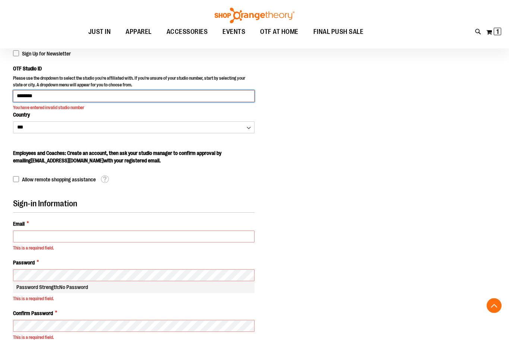
scroll to position [138, 0]
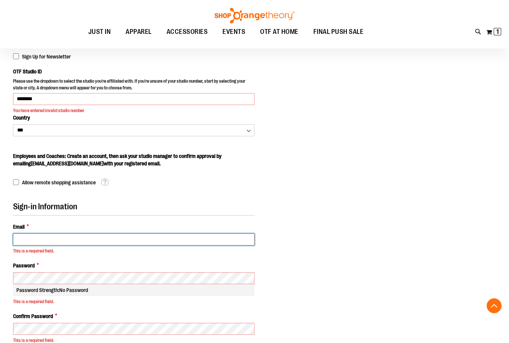
click at [48, 240] on input "Email *" at bounding box center [134, 240] width 242 height 12
type input "**********"
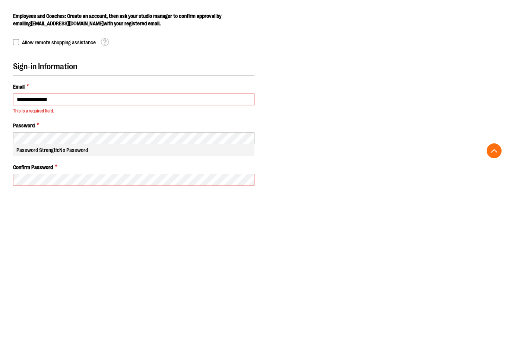
scroll to position [279, 0]
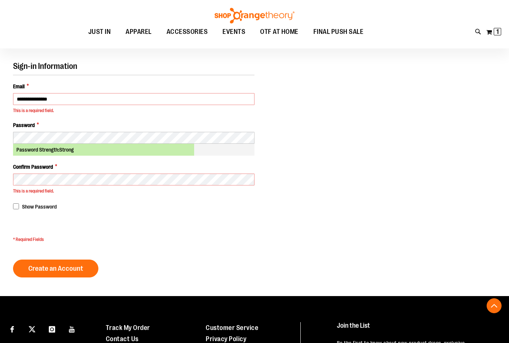
click at [74, 267] on span "Create an Account" at bounding box center [55, 269] width 55 height 8
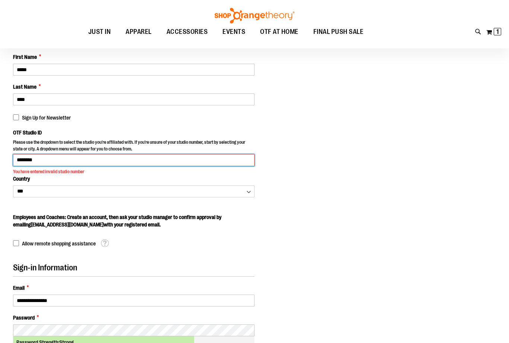
scroll to position [59, 0]
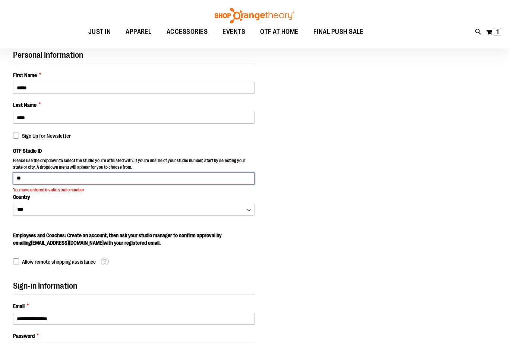
type input "*"
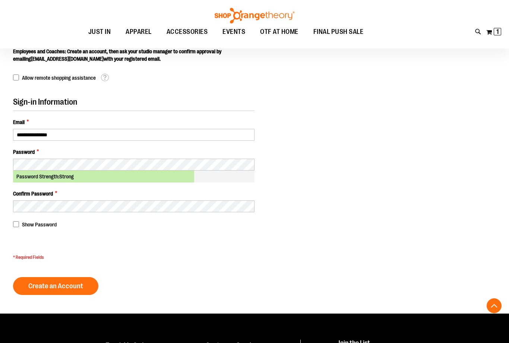
click at [67, 286] on span "Create an Account" at bounding box center [55, 286] width 55 height 8
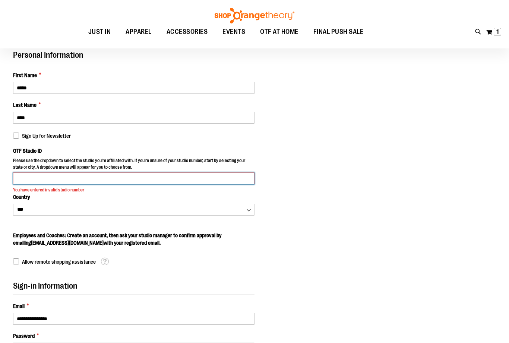
click at [236, 181] on input "OTF Studio ID" at bounding box center [134, 179] width 242 height 12
click at [245, 179] on input "OTF Studio ID" at bounding box center [134, 179] width 242 height 12
click at [248, 177] on input "OTF Studio ID" at bounding box center [134, 179] width 242 height 12
click at [237, 178] on input "OTF Studio ID" at bounding box center [134, 179] width 242 height 12
click at [236, 178] on input "OTF Studio ID" at bounding box center [134, 179] width 242 height 12
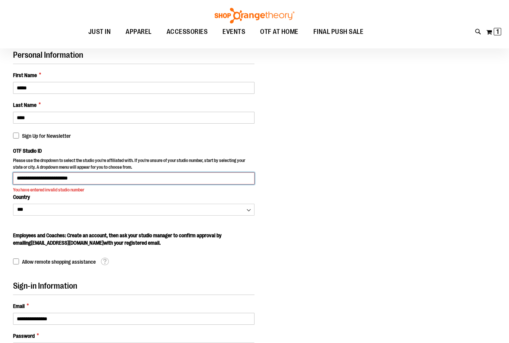
type input "**********"
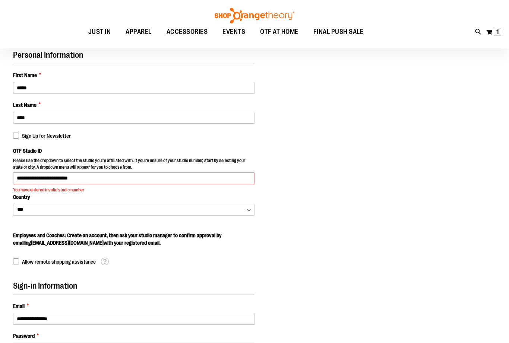
click at [498, 33] on span "1" at bounding box center [497, 31] width 3 height 7
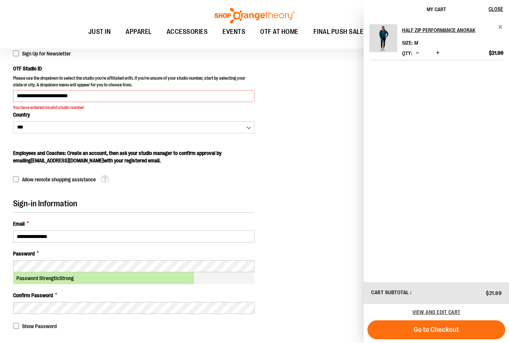
scroll to position [38, 0]
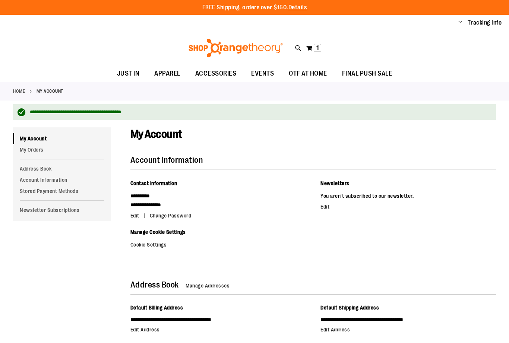
click at [320, 44] on span "1 1 items" at bounding box center [317, 47] width 7 height 7
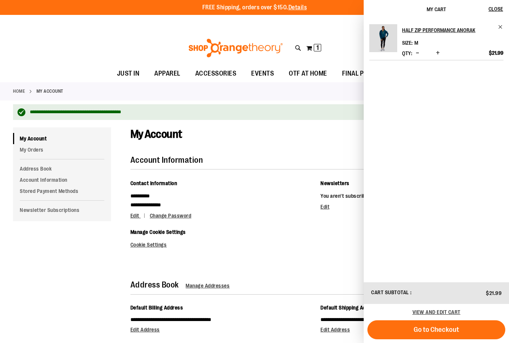
click at [461, 333] on button "Go to Checkout" at bounding box center [437, 330] width 138 height 19
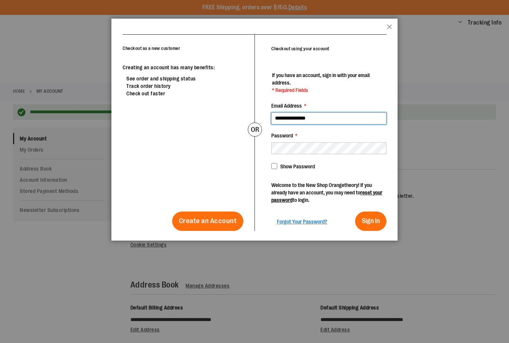
type input "**********"
click at [372, 220] on span "Sign In" at bounding box center [371, 220] width 18 height 7
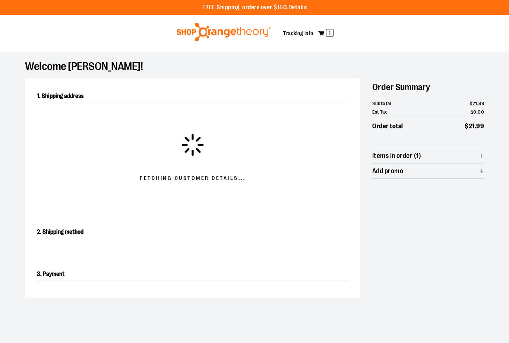
select select "**"
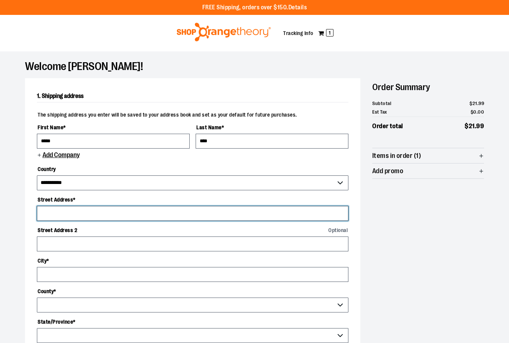
click at [105, 217] on input "Street Address *" at bounding box center [193, 213] width 312 height 15
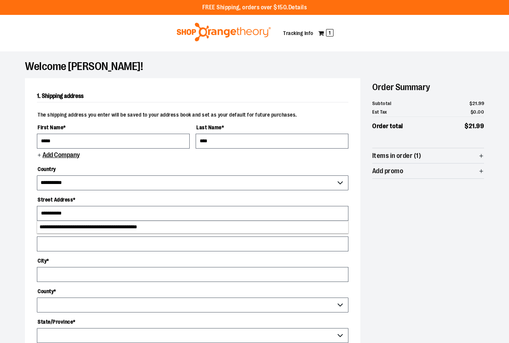
click at [148, 233] on li "**********" at bounding box center [192, 227] width 311 height 12
type input "**********"
select select "**"
type input "**********"
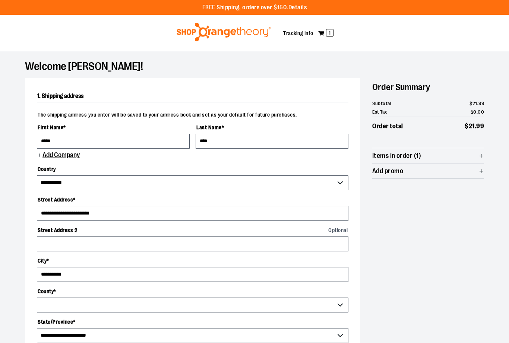
select select "**********"
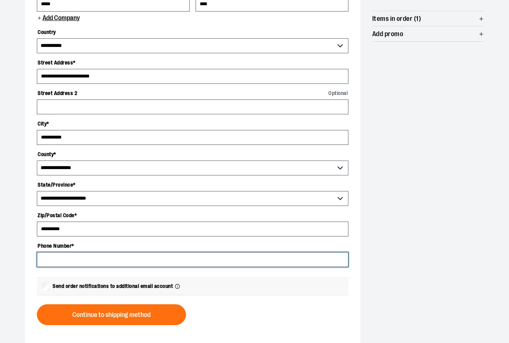
click at [127, 262] on input "Phone Number *" at bounding box center [193, 260] width 312 height 15
type input "**********"
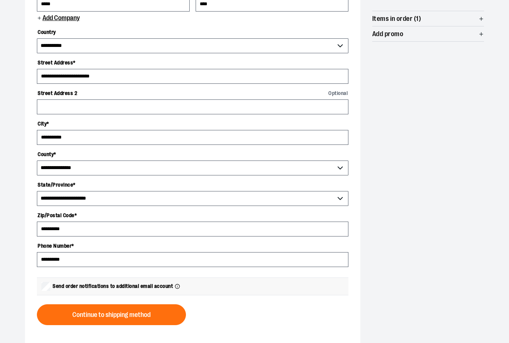
click at [155, 315] on button "Continue to shipping method" at bounding box center [111, 315] width 149 height 21
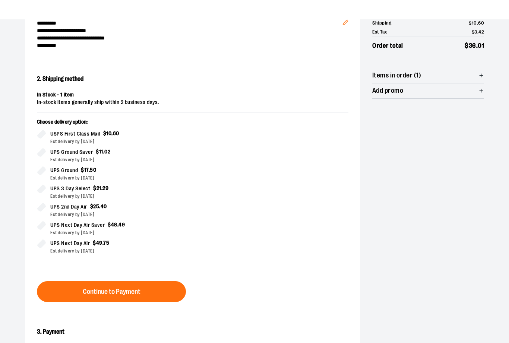
scroll to position [0, 0]
